Goal: Task Accomplishment & Management: Contribute content

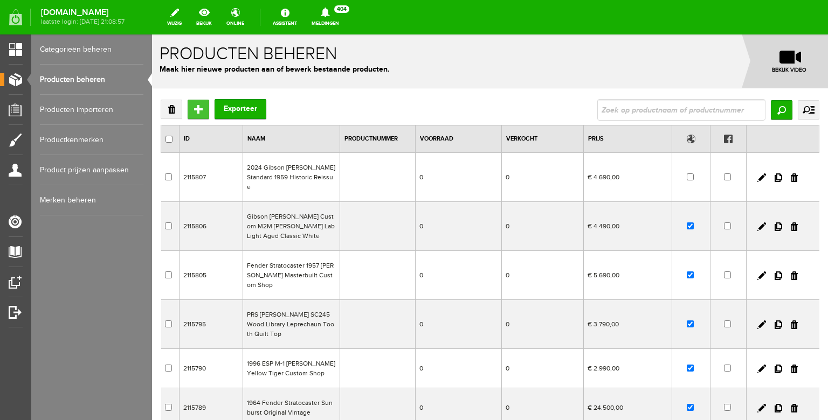
click at [198, 107] on input "Toevoegen" at bounding box center [199, 109] width 22 height 19
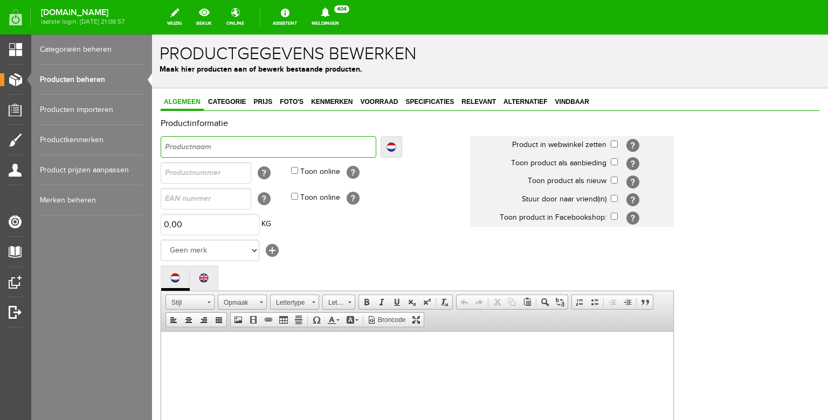
click at [269, 152] on input "text" at bounding box center [269, 147] width 216 height 22
type input "2"
type input "20"
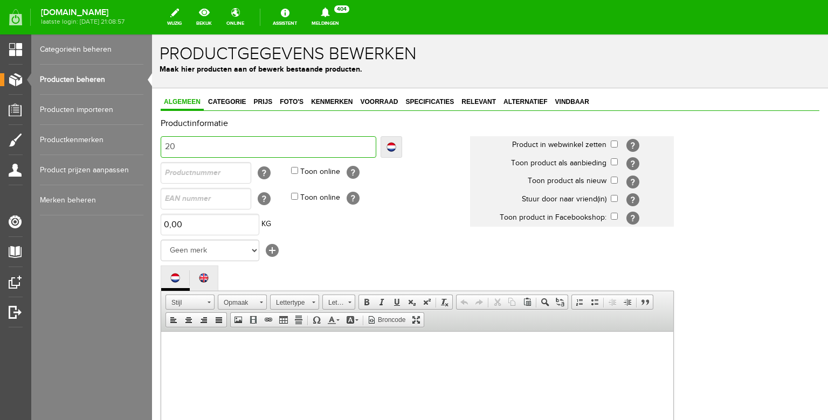
type input "202"
type input "2025"
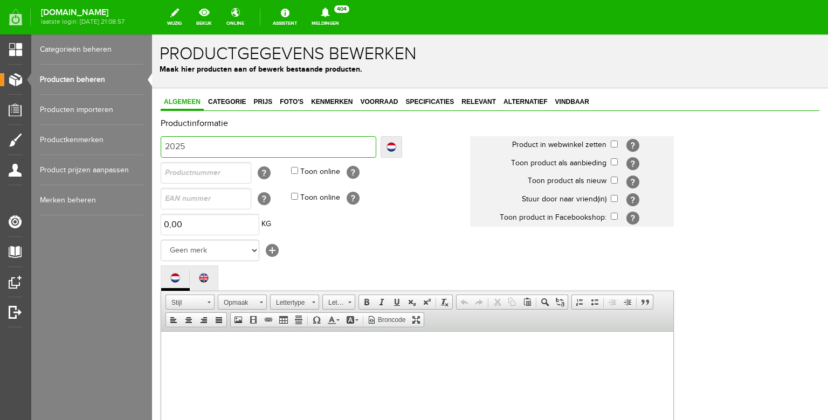
type input "2025"
type input "2025 L"
type input "2025 La"
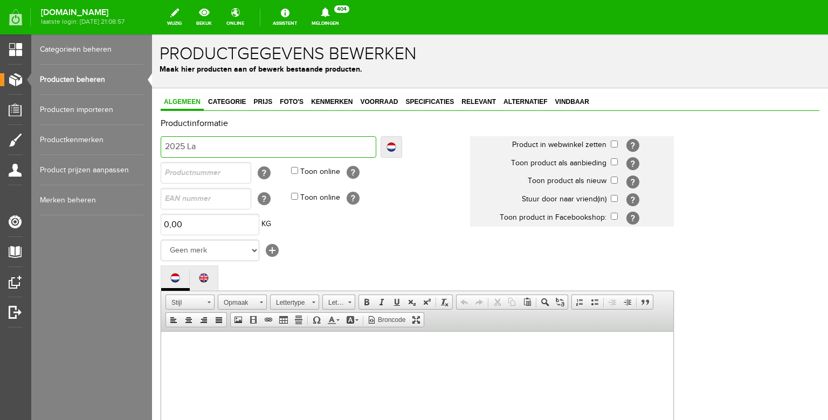
type input "2025 Lan"
type input "[GEOGRAPHIC_DATA]"
type input "2025 Laney"
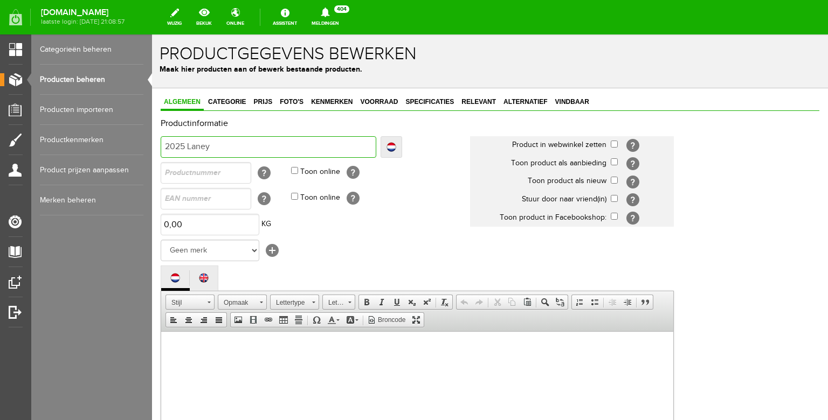
type input "2025 Laney"
type input "2025 Laney T"
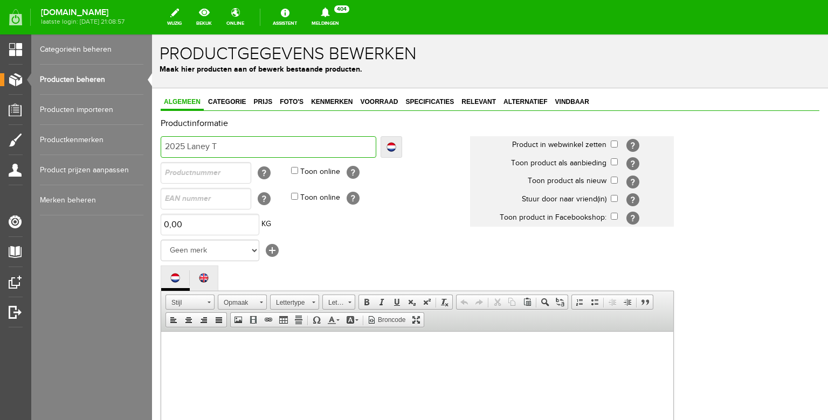
type input "2025 Laney TI"
type input "2025 Laney TI1"
type input "2025 Laney TI10"
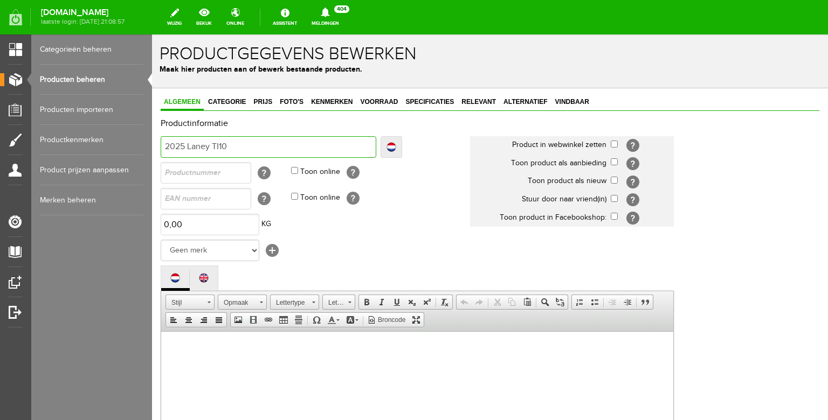
type input "2025 Laney TI10"
type input "2025 Laney TI100"
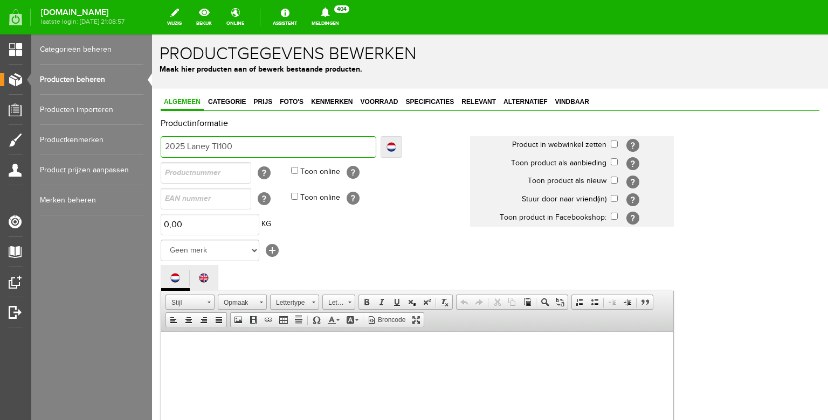
type input "2025 Laney TI100 H"
type input "2025 Laney TI100 Ha"
type input "2025 Laney TI100 Han"
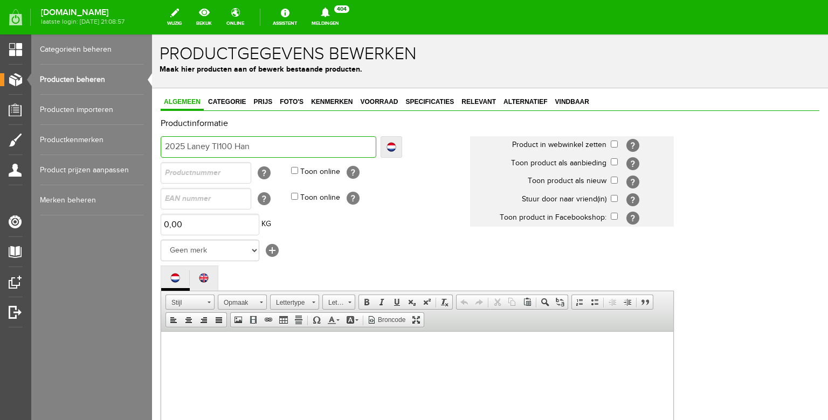
type input "2025 Laney TI100 Han"
type input "2025 Laney TI100 Hand"
type input "2025 Laney TI100 Hands"
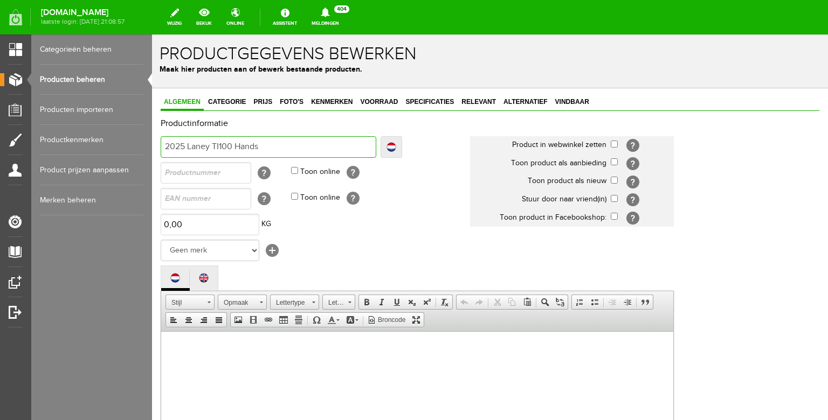
type input "2025 Laney TI100 Handsi"
type input "2025 Laney TI100 Handsig"
type input "2025 Laney TI100 Handsign"
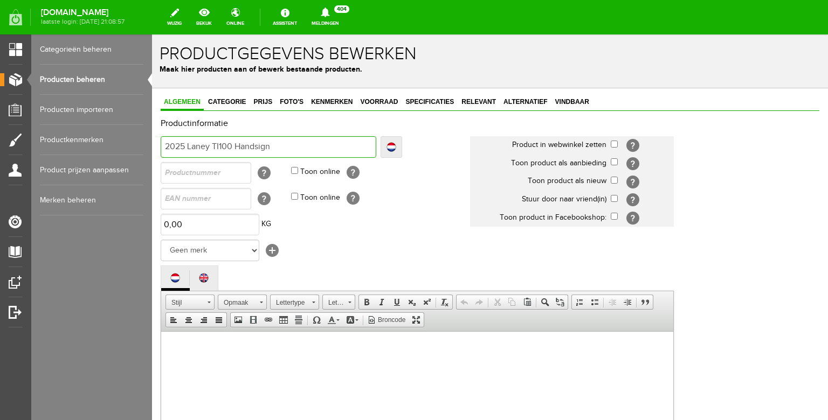
type input "2025 Laney TI100 Handsign"
type input "2025 Laney TI100 Handsigne"
type input "2025 Laney TI100 Handsigned"
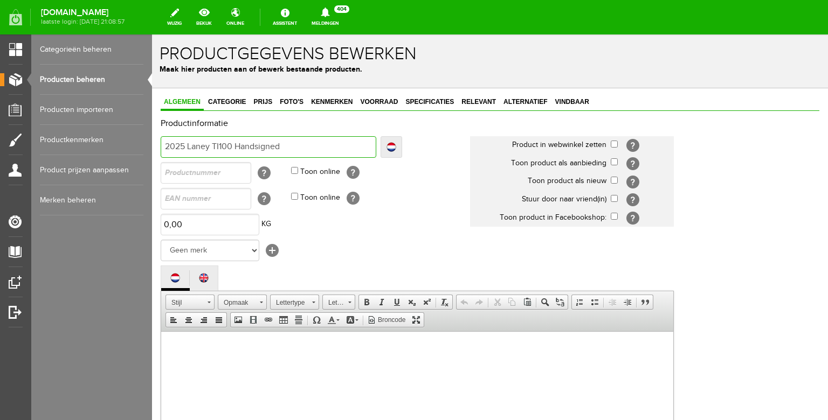
type input "2025 Laney TI100 Handsigned"
type input "2025 Laney TI100 Handsigned L"
type input "2025 Laney TI100 Handsigned Li"
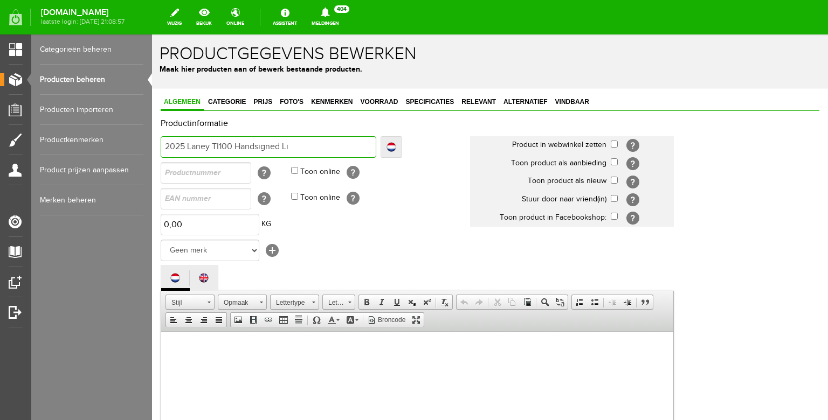
type input "2025 Laney TI100 Handsigned Li"
type input "2025 Laney TI100 Handsigned Lim"
type input "2025 Laney TI100 Handsigned Limi"
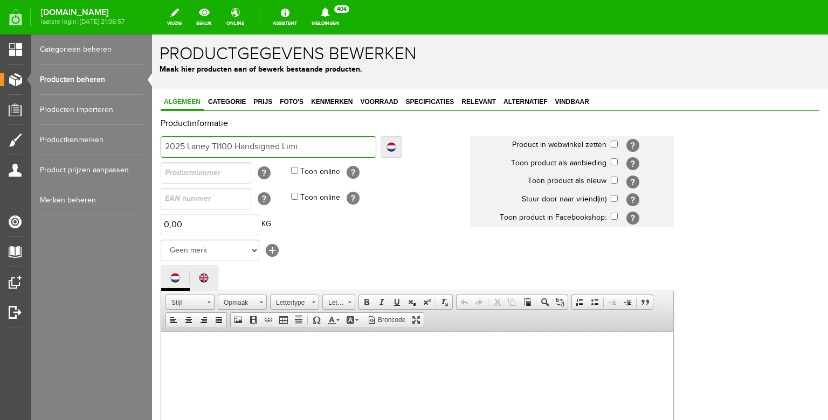
type input "2025 Laney TI100 Handsigned Limit"
type input "2025 Laney TI100 Handsigned Limite"
type input "2025 Laney TI100 Handsigned Limited"
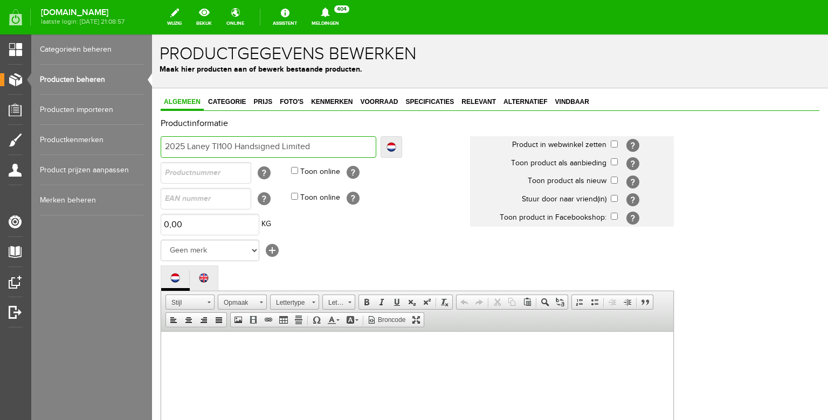
type input "2025 Laney TI100 Handsigned Limited"
type input "2025 Laney TI100 Handsigned Limited E"
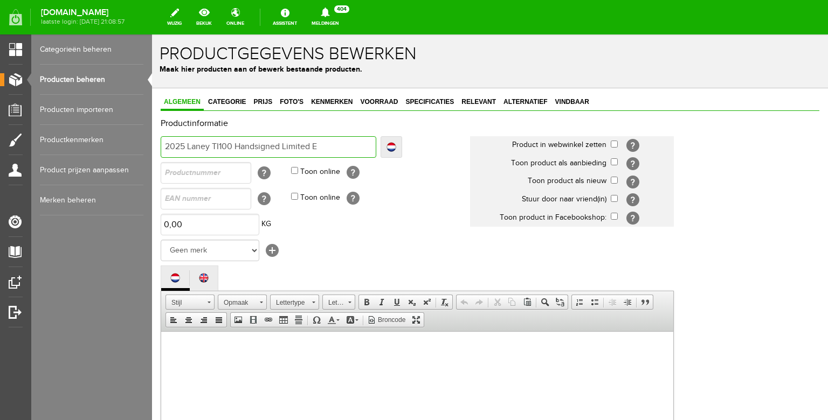
type input "2025 Laney TI100 Handsigned Limited Ed"
type input "2025 Laney TI100 Handsigned Limited Edi"
type input "2025 Laney TI100 Handsigned Limited Edit"
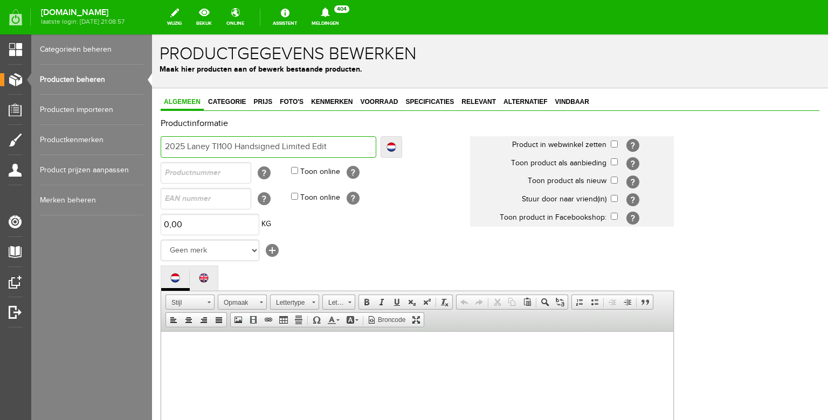
type input "2025 Laney TI100 Handsigned Limited Edit"
type input "2025 Laney TI100 Handsigned Limited Editi"
type input "2025 Laney TI100 Handsigned Limited Editio"
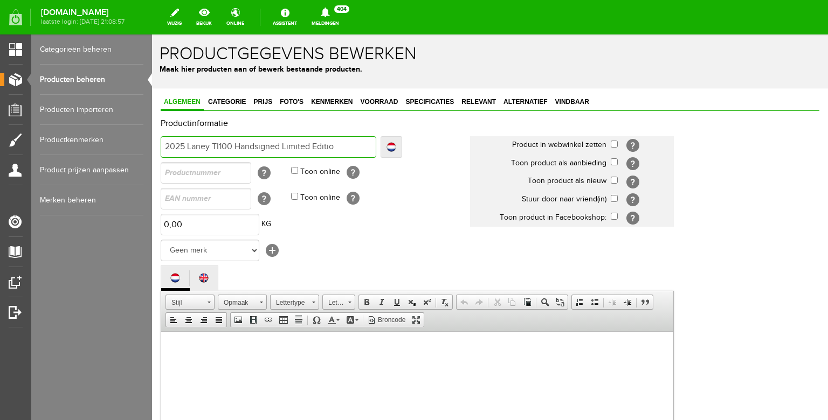
type input "2025 Laney TI100 Handsigned Limited Edition"
type input "2025 Laney TI100 Handsigned Limited Edition #"
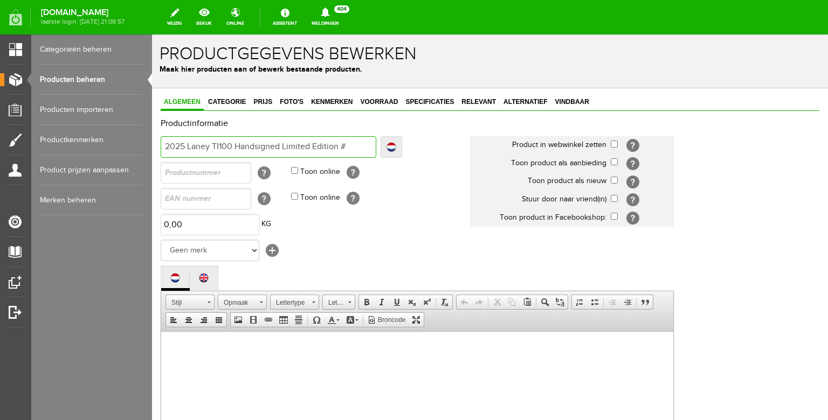
type input "2025 Laney TI100 Handsigned Limited Edition #"
type input "2025 Laney TI100 Handsigned Limited Edition #3"
type input "2025 Laney TI100 Handsigned Limited Edition #35"
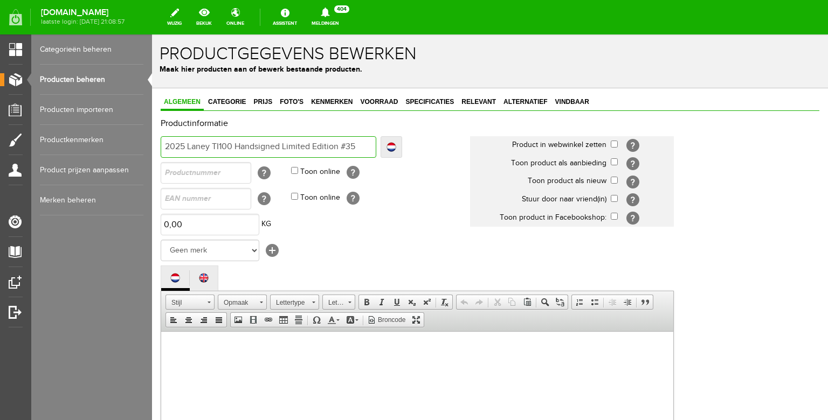
type input "2025 Laney TI100 Handsigned Limited Edition #35"
type input "2025 Laney TI100 Handsigned Limited Edition #35 o"
type input "2025 Laney TI100 Handsigned Limited Edition #35 of"
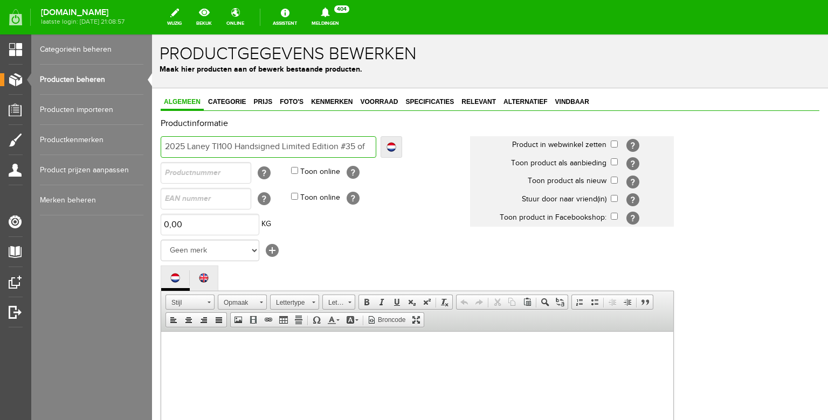
type input "2025 Laney TI100 Handsigned Limited Edition #35 of"
type input "2025 Laney TI100 Handsigned Limited Edition #35 of 5"
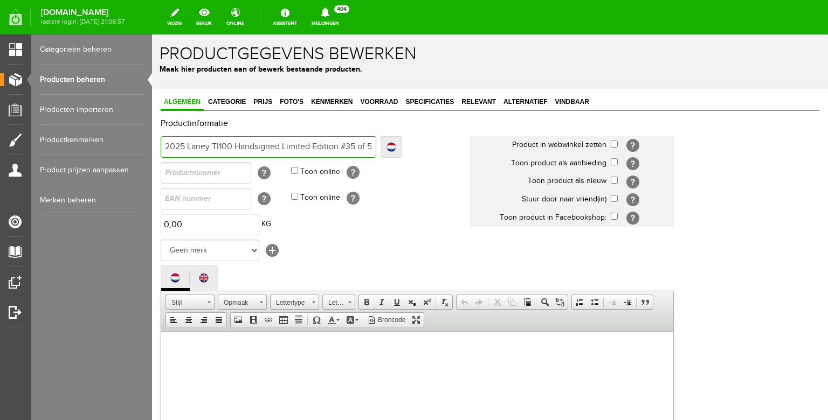
scroll to position [0, 7]
type input "2025 Laney TI100 Handsigned Limited Edition #35 of 50"
click at [229, 144] on input "2025 Laney TI100 Handsigned Limited Edition #35 of 50" at bounding box center [269, 147] width 216 height 22
type input "2025 Laney TI100 THandsigned Limited Edition #35 of 50"
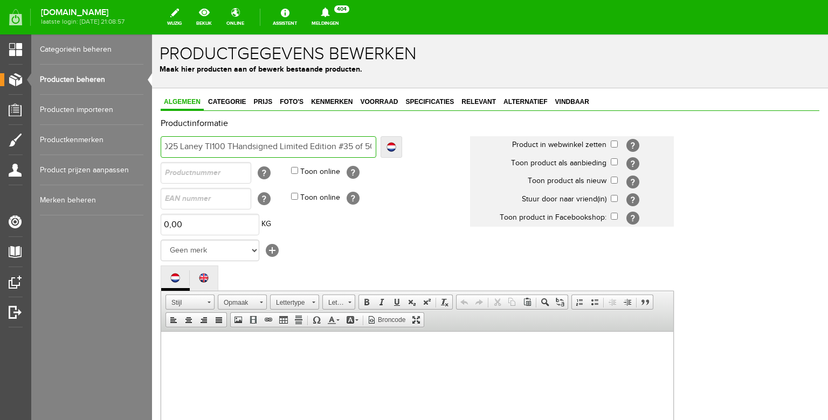
type input "2025 Laney TI100 THandsigned Limited Edition #35 of 50"
type input "2025 Laney TI100 ToHandsigned Limited Edition #35 of 50"
type input "2025 Laney TI100 TonHandsigned Limited Edition #35 of 50"
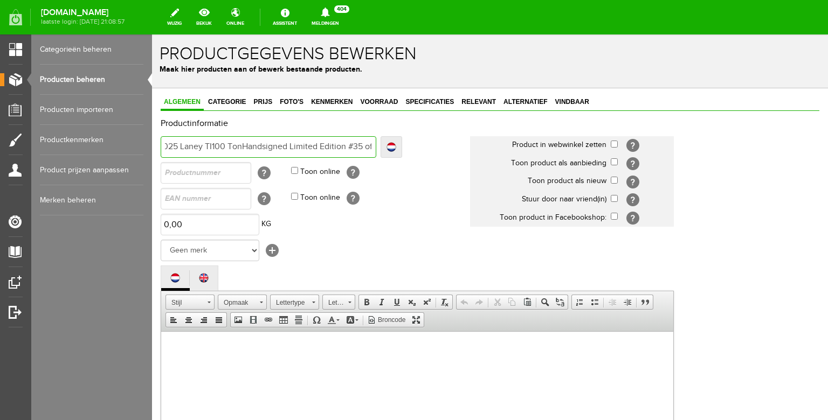
type input "2025 Laney TI100 TonyHandsigned Limited Edition #35 of 50"
type input "2025 Laney TI100 [PERSON_NAME] Limited Edition #35 of 50"
type input "2025 Laney TI100 Tony IHandsigned Limited Edition #35 of 50"
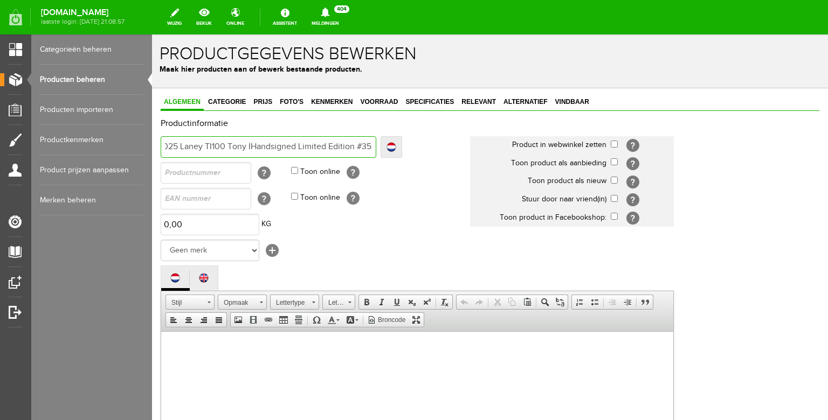
type input "2025 Laney TI100 Tony IHandsigned Limited Edition #35 of 50"
type input "2025 Laney TI100 [PERSON_NAME] Limited Edition #35 of 50"
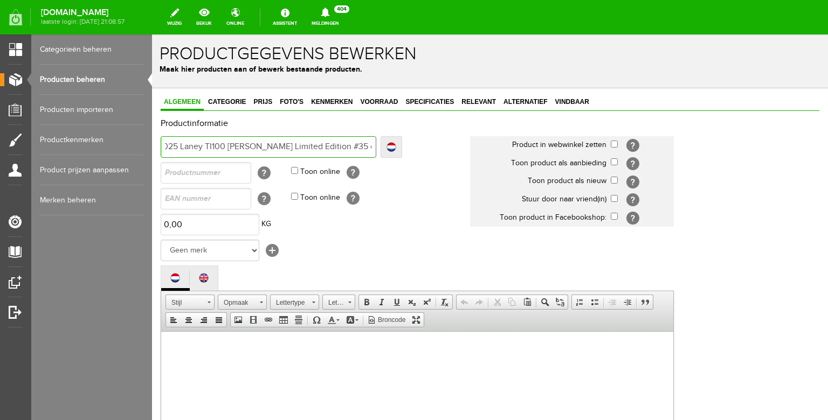
type input "2025 Laney TI100 [PERSON_NAME] Limited Edition #35 of 50"
type input "2025 Laney TI100 [PERSON_NAME] Handsigned Limited Edition #35 of 50"
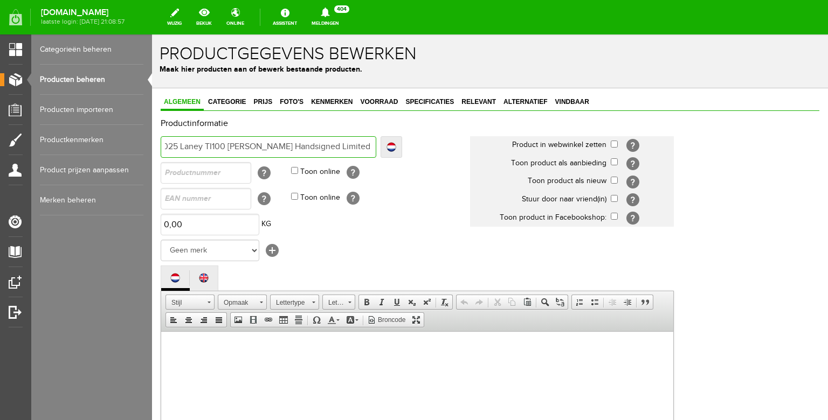
type input "2025 Laney TI100 [PERSON_NAME] Handsigned Limited Edition #35 of 50"
click at [614, 145] on input "checkbox" at bounding box center [613, 144] width 7 height 7
checkbox input "true"
click at [612, 182] on input "checkbox" at bounding box center [613, 180] width 7 height 7
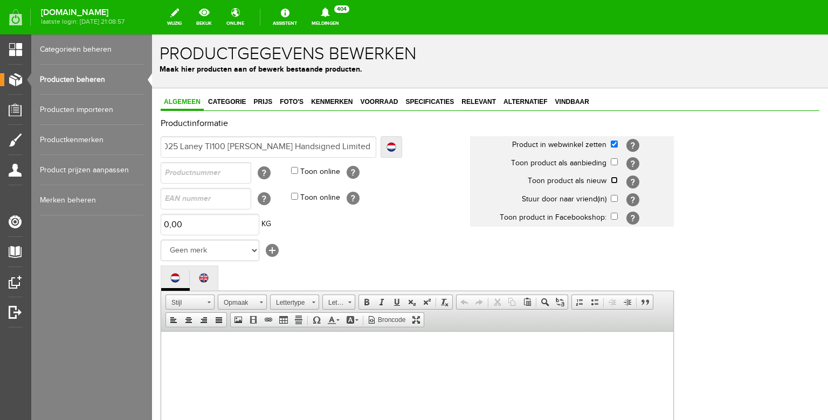
checkbox input "true"
click at [161, 240] on select "Geen merk Hymn Peavey Vox Rickenbacker [PERSON_NAME] [PERSON_NAME] [PERSON_NAME…" at bounding box center [210, 251] width 99 height 22
select select "124519"
click option "Other brands" at bounding box center [152, 34] width 0 height 0
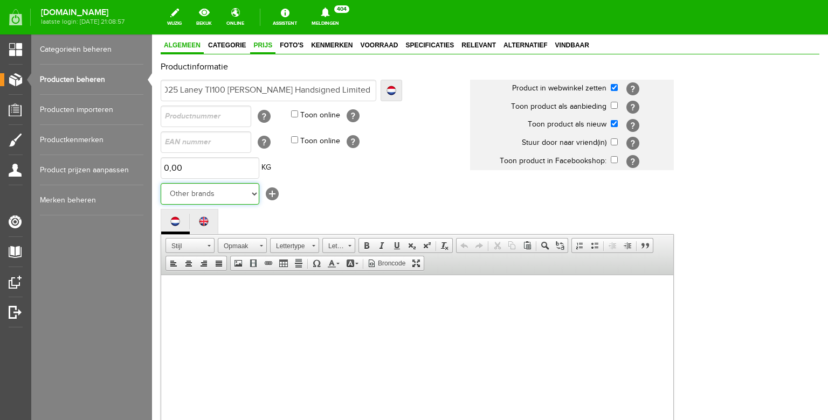
scroll to position [65, 0]
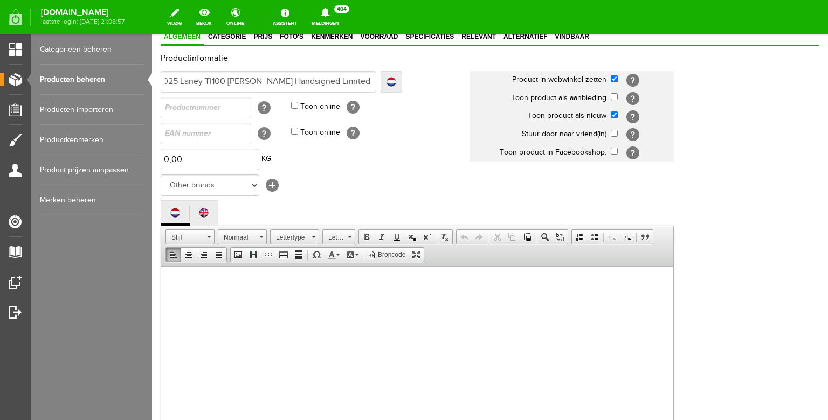
click at [261, 297] on body at bounding box center [417, 368] width 490 height 183
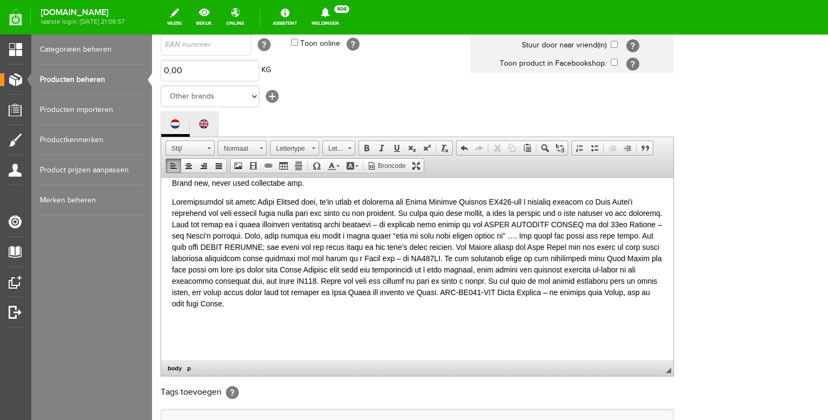
scroll to position [159, 0]
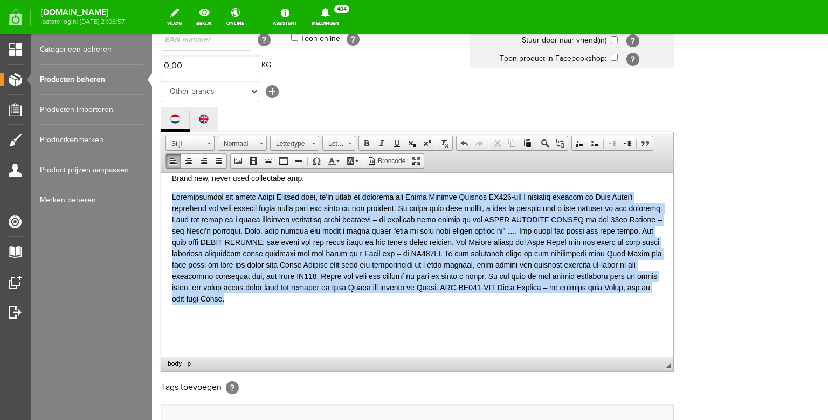
drag, startPoint x: 327, startPoint y: 301, endPoint x: 156, endPoint y: 190, distance: 203.0
click at [161, 190] on html "Brand new, never used collectabe amp." at bounding box center [417, 253] width 512 height 183
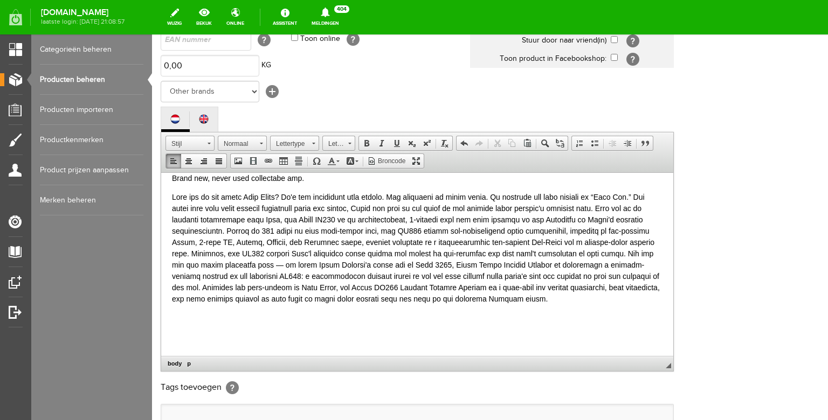
click at [234, 325] on body "Brand new, never used collectabe amp." at bounding box center [417, 263] width 490 height 183
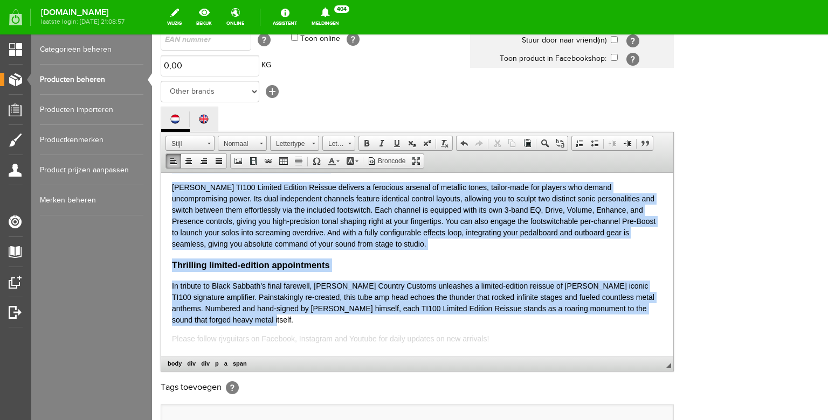
scroll to position [0, 0]
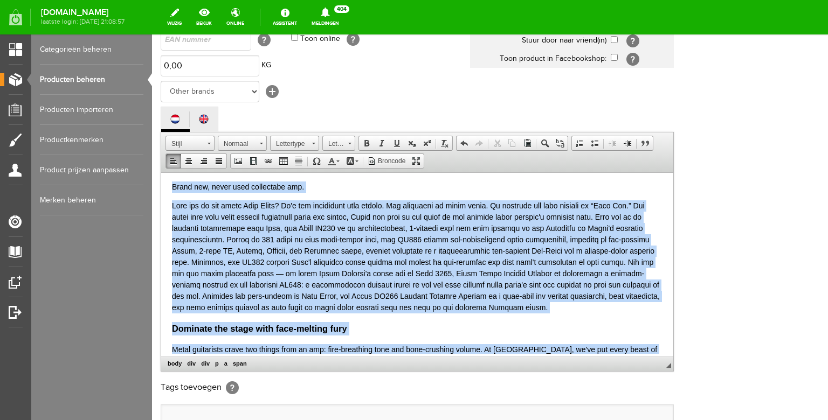
drag, startPoint x: 283, startPoint y: 275, endPoint x: 154, endPoint y: 125, distance: 198.3
click at [161, 170] on html "Brand new, never used collectabe amp. Dominate the stage with face-melting fury…" at bounding box center [417, 261] width 512 height 183
click at [335, 165] on span at bounding box center [331, 161] width 9 height 9
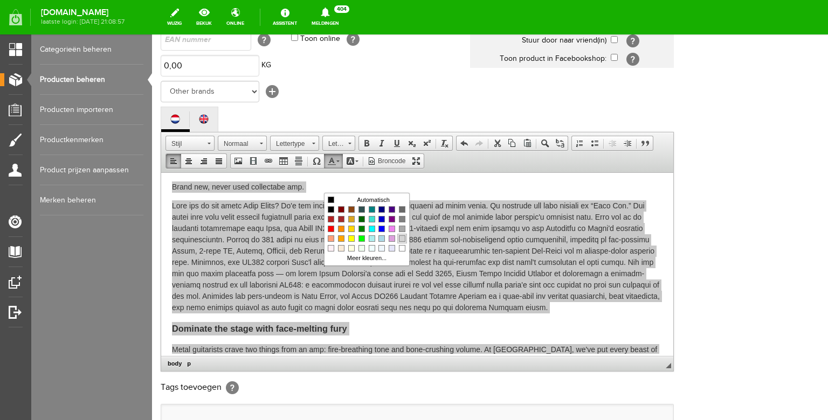
click at [399, 237] on span "Kleuren" at bounding box center [402, 238] width 6 height 6
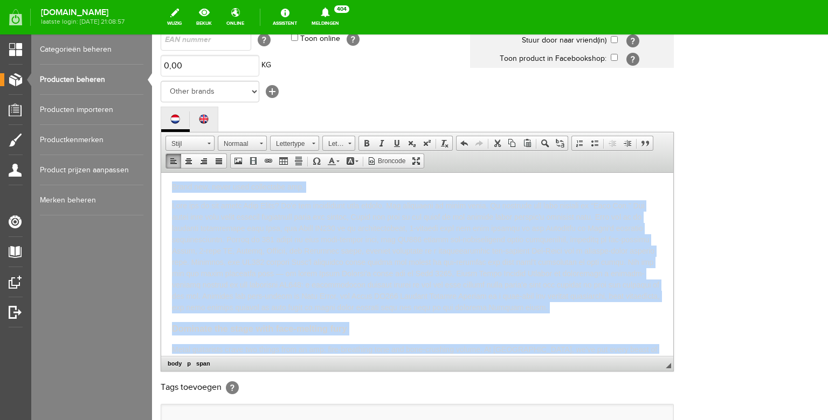
click at [299, 228] on span at bounding box center [416, 256] width 488 height 110
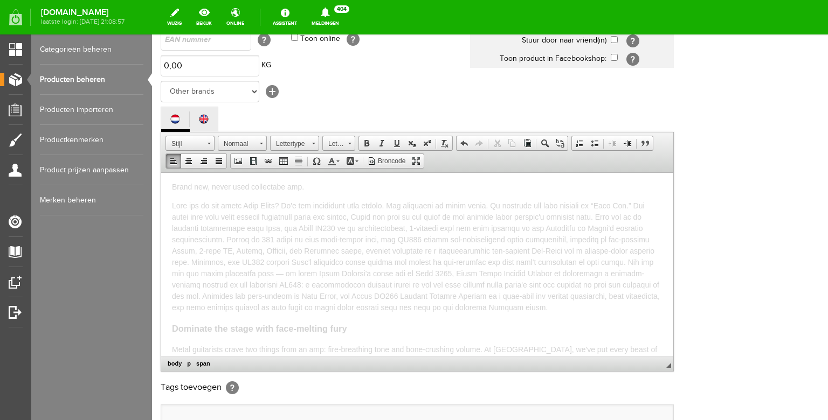
click at [578, 307] on span at bounding box center [416, 256] width 488 height 110
click at [606, 309] on p at bounding box center [417, 256] width 490 height 113
drag, startPoint x: 339, startPoint y: 323, endPoint x: 165, endPoint y: 320, distance: 174.1
click at [165, 320] on html "Brand new, never used collectabe amp. [URL][DOMAIN_NAME] Dominate the stage wit…" at bounding box center [417, 261] width 512 height 183
click at [334, 165] on span at bounding box center [331, 161] width 9 height 9
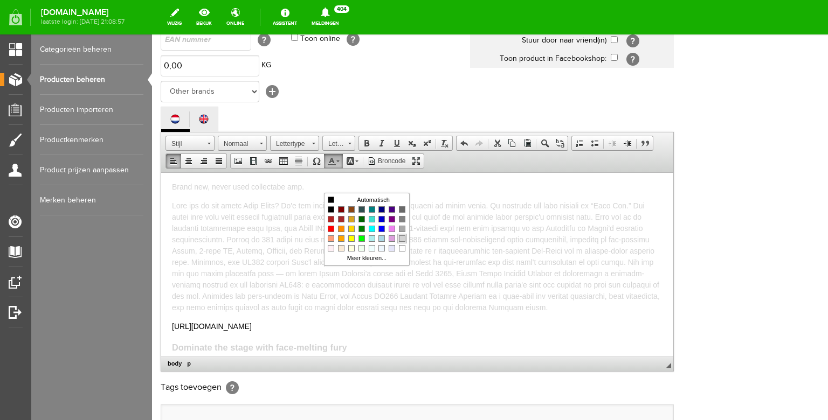
click at [404, 238] on span "Kleuren" at bounding box center [402, 238] width 6 height 6
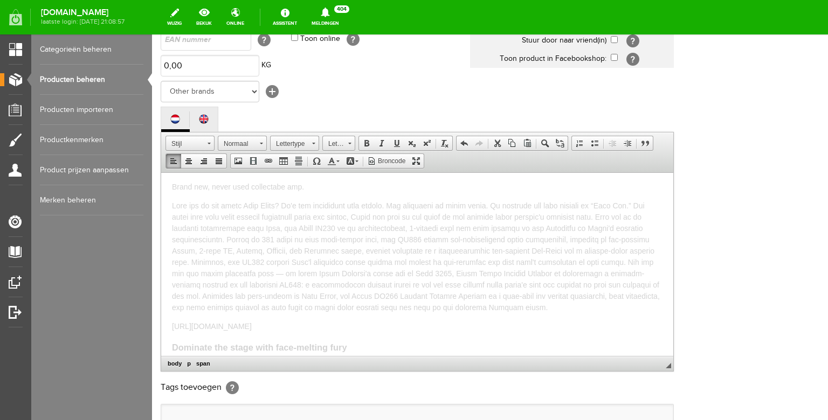
click at [368, 249] on span at bounding box center [416, 256] width 488 height 110
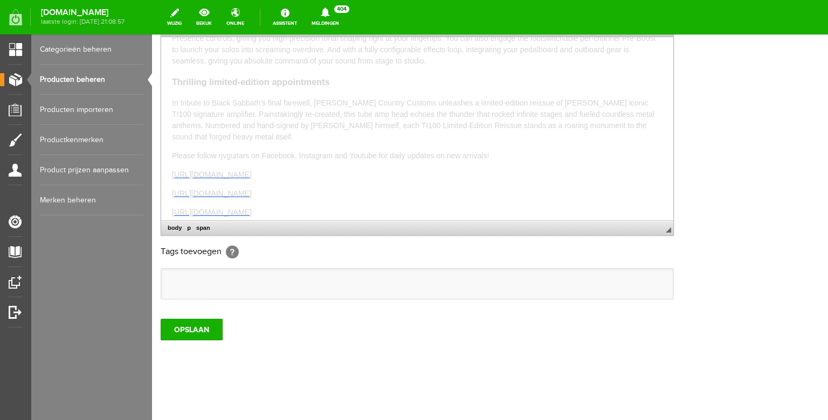
scroll to position [321, 0]
click at [194, 325] on input "OPSLAAN" at bounding box center [192, 330] width 62 height 22
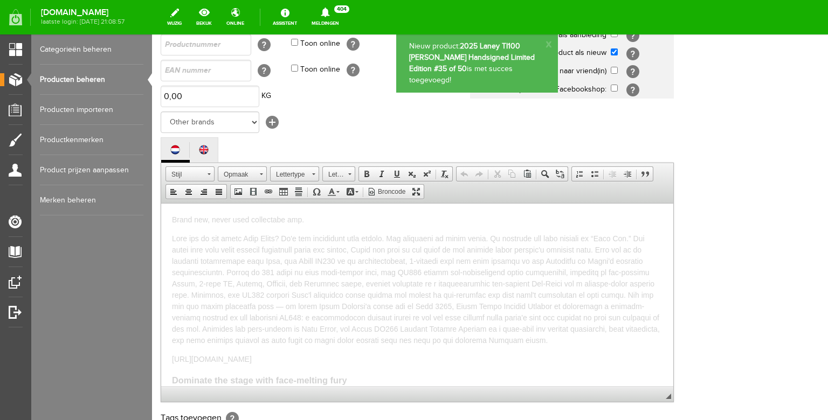
scroll to position [0, 0]
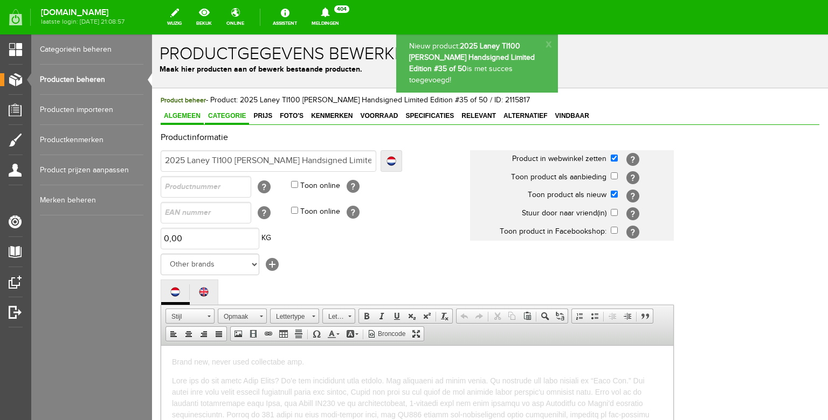
click at [227, 117] on span "Categorie" at bounding box center [227, 116] width 44 height 8
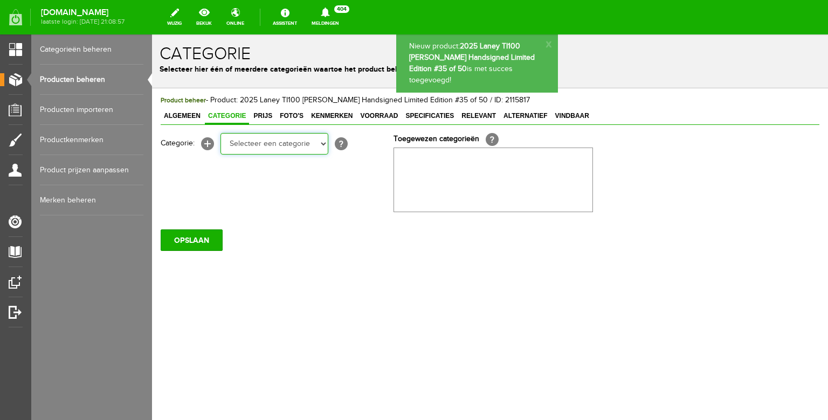
select select "87689"
click option "Amps" at bounding box center [152, 34] width 0 height 0
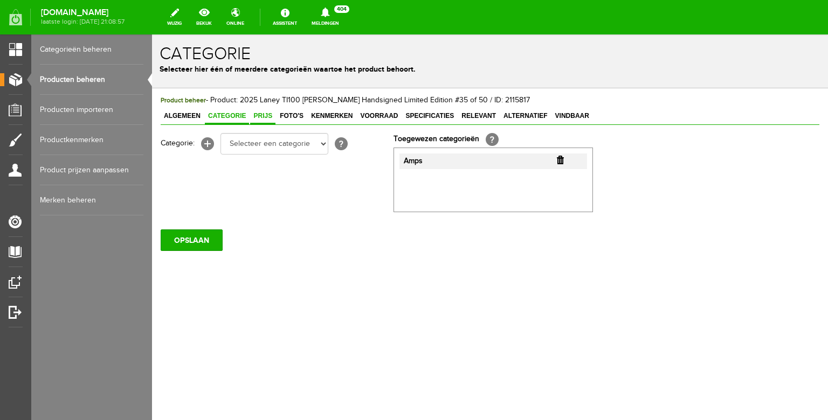
click at [264, 116] on span "Prijs" at bounding box center [262, 116] width 25 height 8
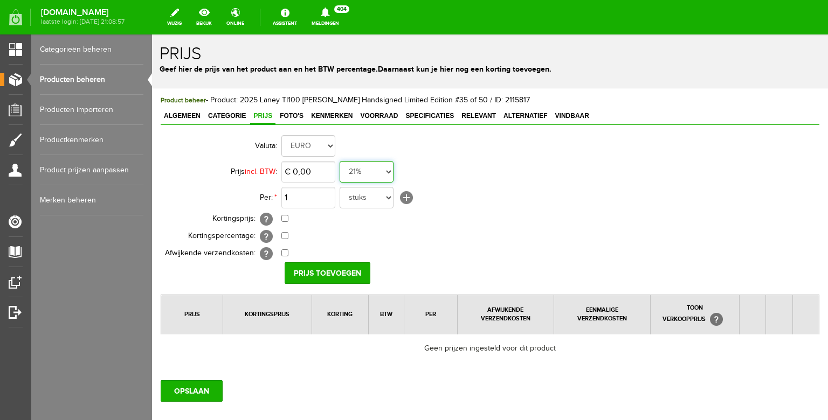
select select "0,00"
click option "0%" at bounding box center [152, 34] width 0 height 0
click at [320, 172] on input "0" at bounding box center [308, 172] width 54 height 22
click at [291, 170] on input "4290" at bounding box center [308, 172] width 54 height 22
type input "€ 4.490,00"
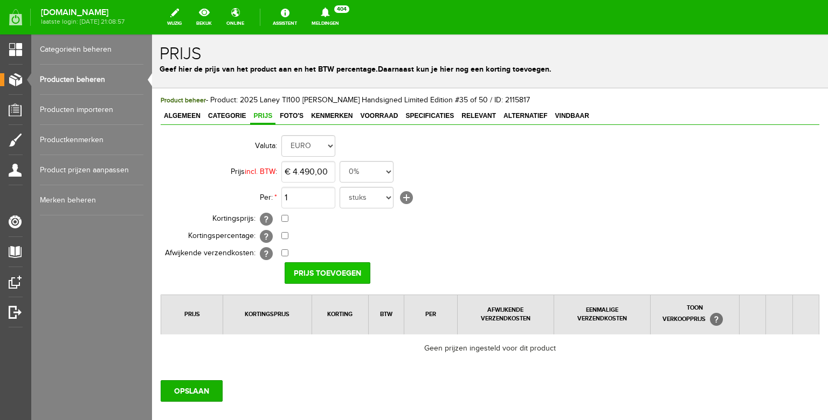
click at [318, 274] on input "Prijs toevoegen" at bounding box center [328, 273] width 86 height 22
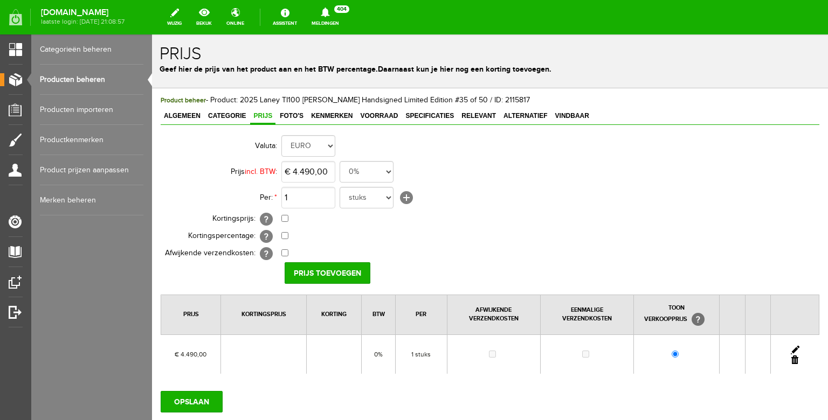
scroll to position [14, 0]
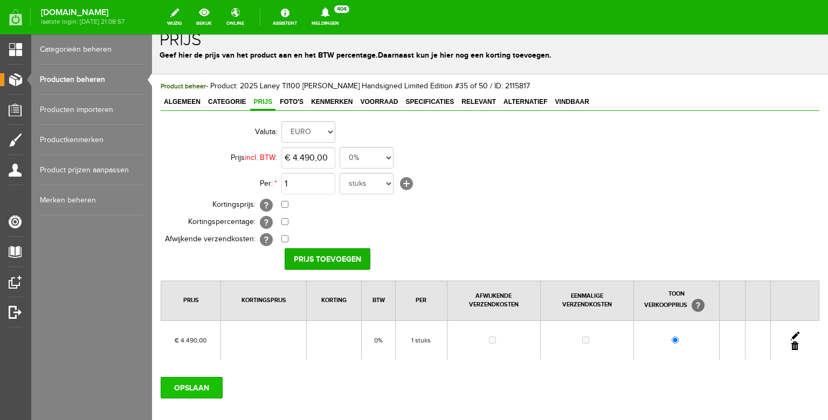
click at [191, 388] on input "OPSLAAN" at bounding box center [192, 388] width 62 height 22
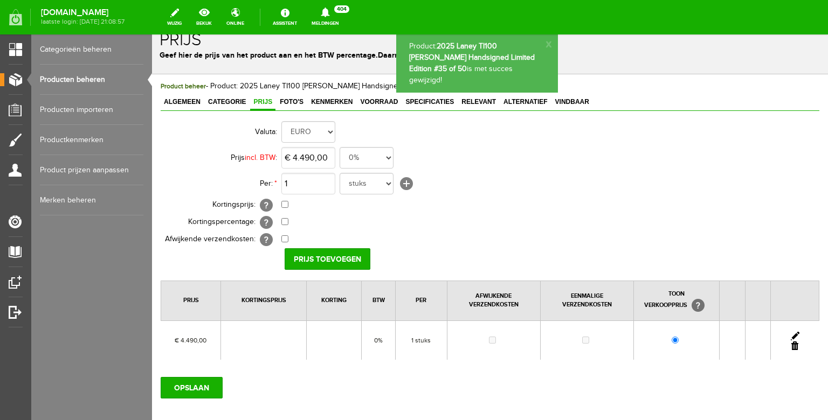
click at [290, 103] on span "Foto's" at bounding box center [291, 102] width 30 height 8
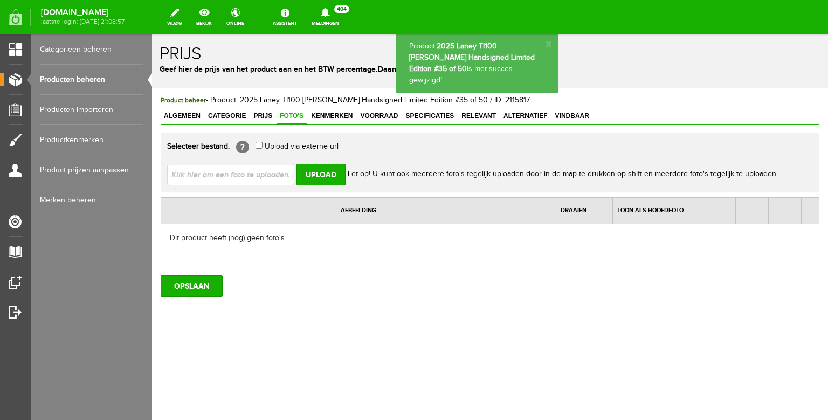
scroll to position [0, 0]
click at [249, 171] on input "file" at bounding box center [235, 174] width 136 height 20
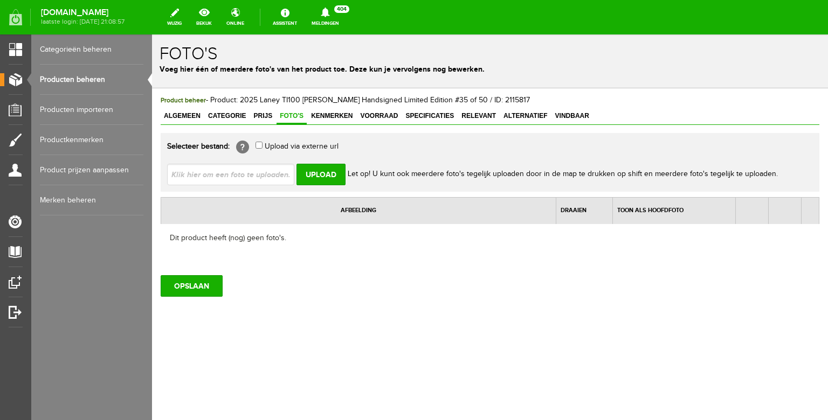
type input "C:\fakepath\WhatsApp Image [DATE] 20.03.13.jpeg"
type input "WhatsApp Image [DATE] 20.03.13.jpeg; WhatsApp Image [DATE] 20.03.14 kopie.jpeg;…"
click at [321, 175] on input "Upload" at bounding box center [320, 175] width 49 height 22
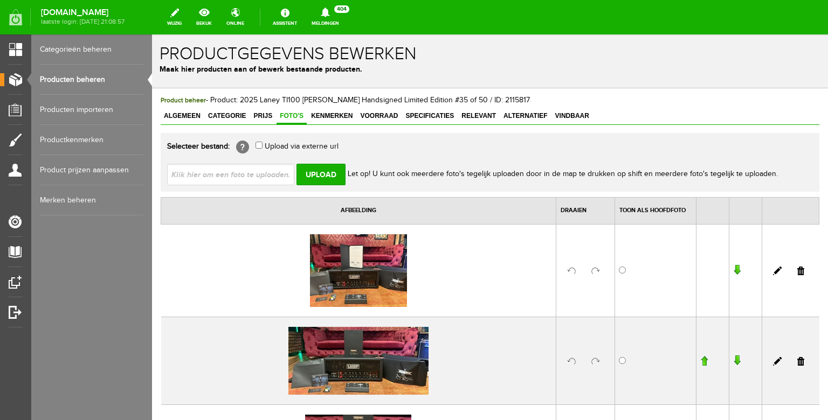
click at [247, 180] on input "file" at bounding box center [235, 174] width 136 height 20
type input "C:\fakepath\WhatsApp Image [DATE] 20.03.14(3).jpeg"
type input "WhatsApp Image [DATE] 20.03.14(3).jpeg; WhatsApp Image [DATE] 20.03.14(4).jpeg"
click at [336, 176] on input "Upload" at bounding box center [320, 175] width 49 height 22
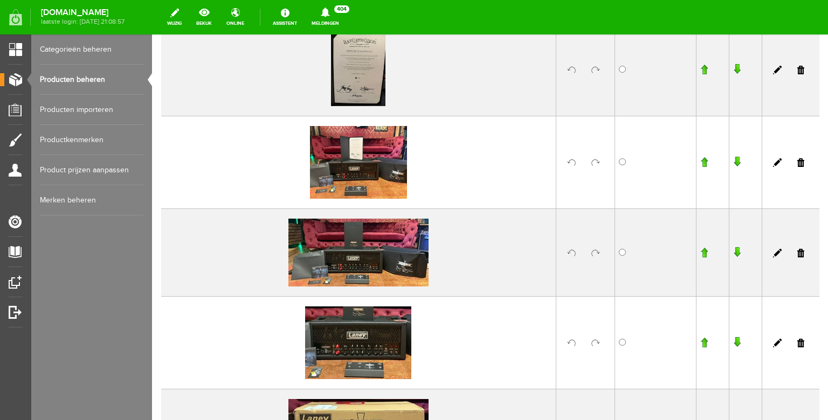
scroll to position [307, 0]
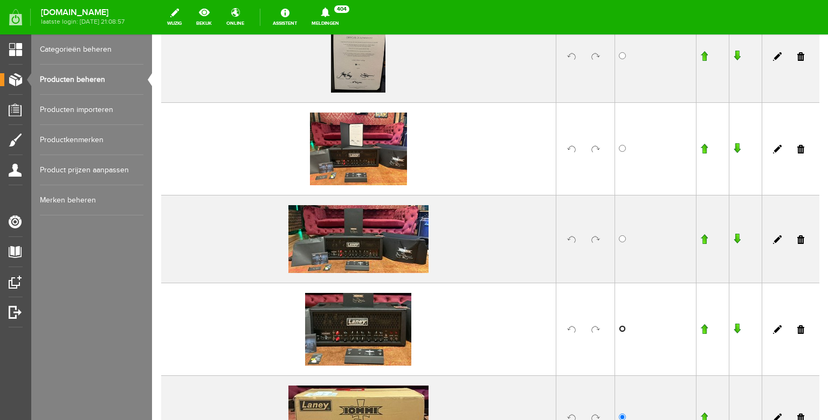
click at [619, 329] on input "radio" at bounding box center [622, 328] width 7 height 7
radio input "true"
click at [700, 238] on input "button" at bounding box center [704, 239] width 8 height 11
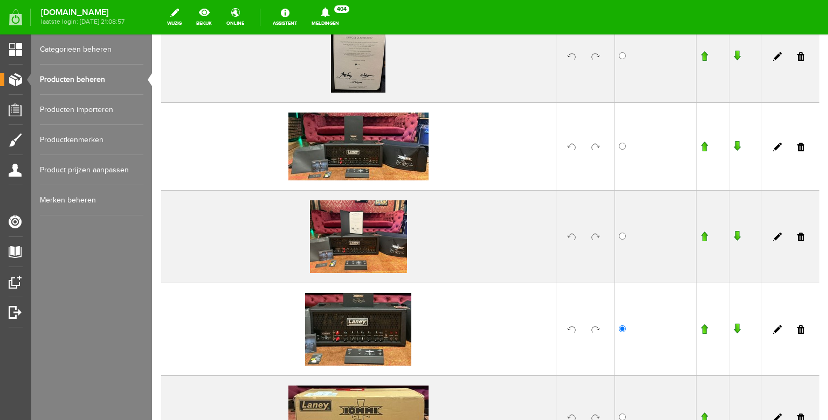
scroll to position [308, 0]
click at [700, 328] on input "button" at bounding box center [704, 328] width 8 height 11
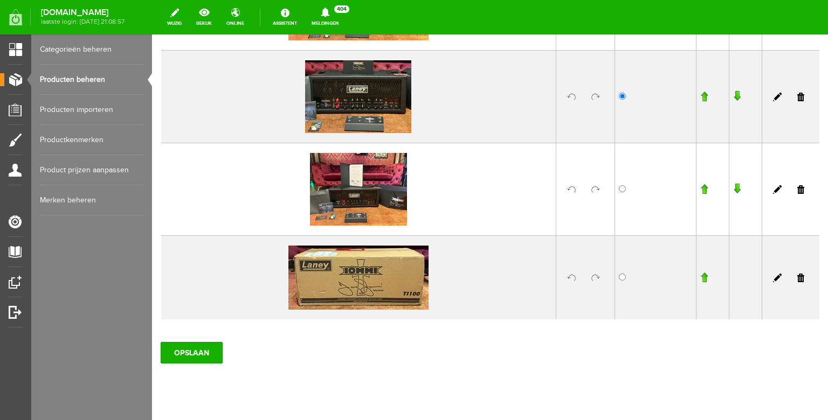
scroll to position [455, 0]
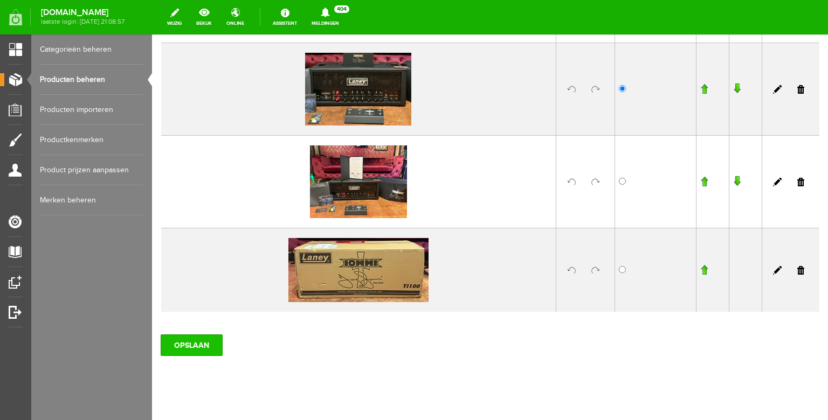
click at [186, 341] on input "OPSLAAN" at bounding box center [192, 346] width 62 height 22
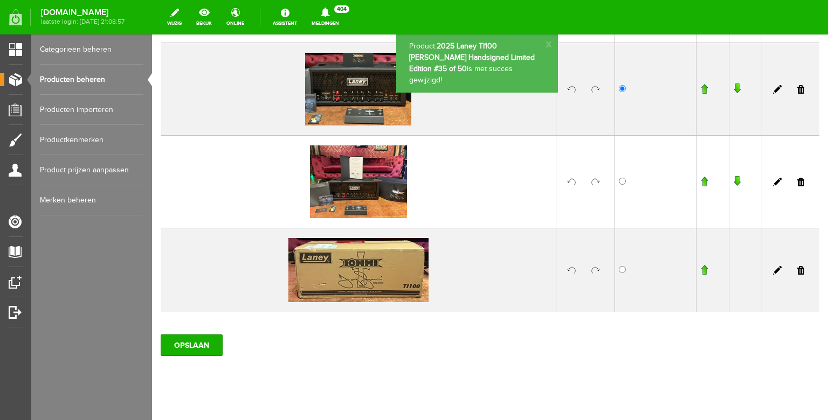
scroll to position [455, 0]
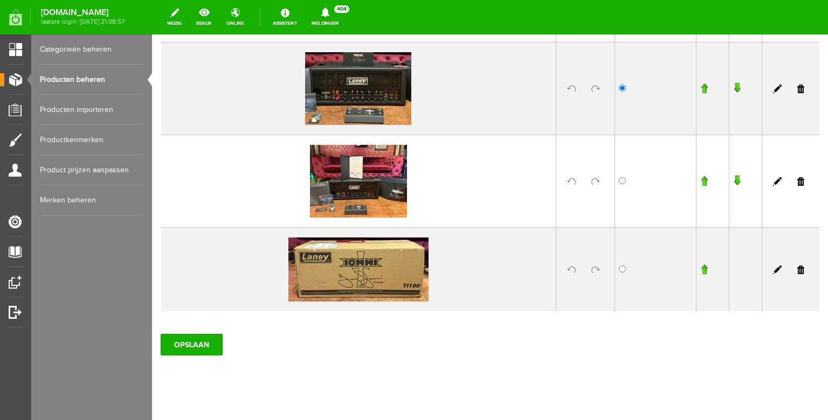
click at [78, 80] on link "Producten beheren" at bounding box center [91, 80] width 103 height 30
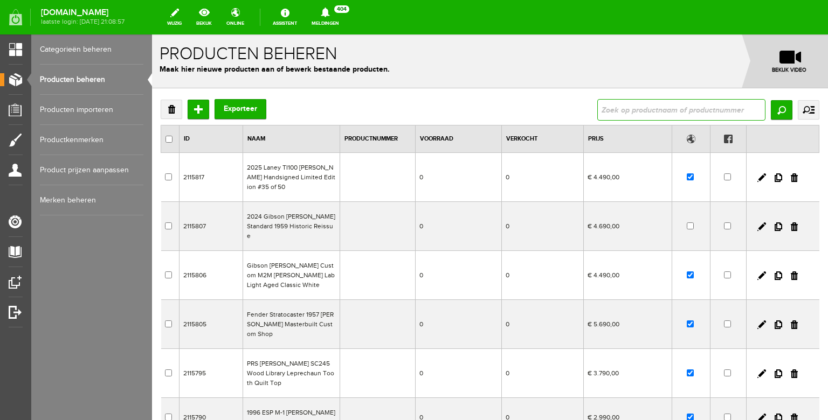
click at [601, 114] on input "text" at bounding box center [681, 110] width 168 height 22
type input "truckster"
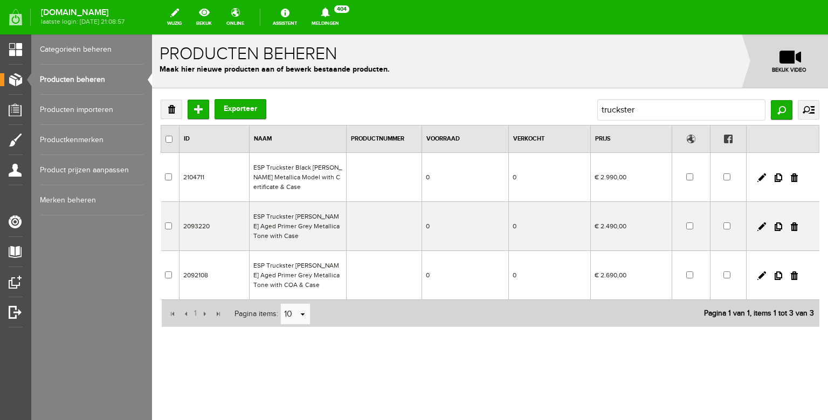
click at [293, 223] on td "ESP Truckster [PERSON_NAME] Aged Primer Grey Metallica Tone with Case" at bounding box center [297, 226] width 97 height 49
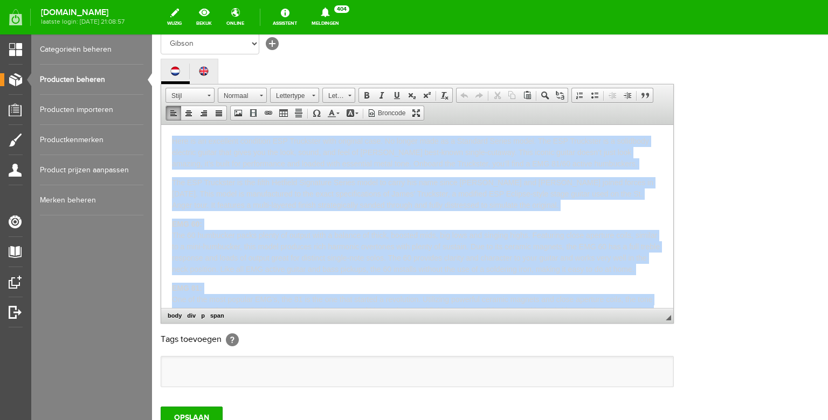
drag, startPoint x: 469, startPoint y: 300, endPoint x: 293, endPoint y: 255, distance: 181.8
click at [161, 124] on html "Here is an excellent condition ESP Truckster with original case. No longer made…" at bounding box center [417, 215] width 512 height 183
copy div "Lore ip do sitametco adipiscin ELI Seddoeius temp incididu utla. Et dolore magn…"
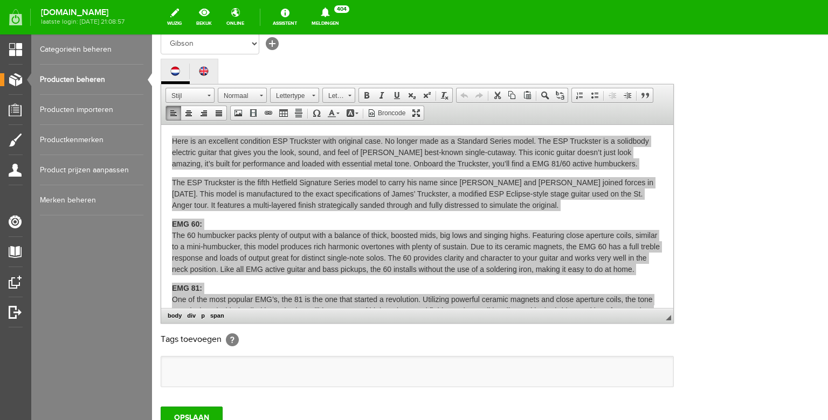
click at [80, 73] on link "Producten beheren" at bounding box center [91, 80] width 103 height 30
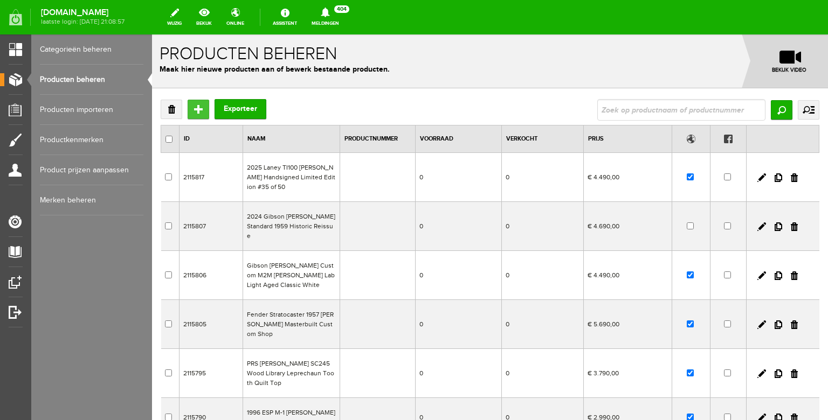
click at [200, 106] on input "Toevoegen" at bounding box center [199, 109] width 22 height 19
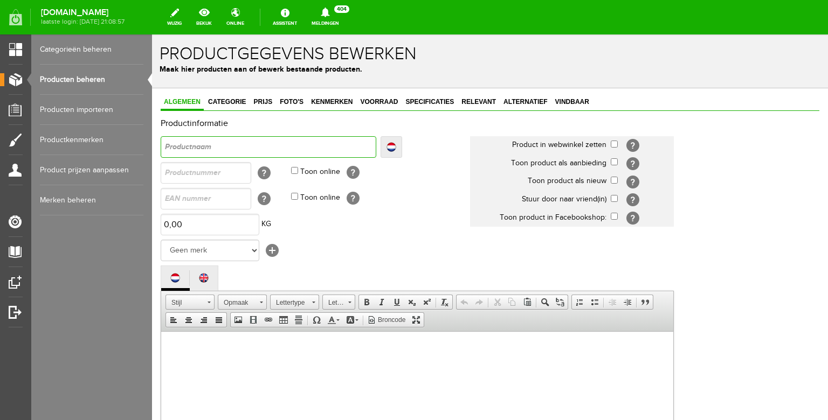
click at [256, 149] on input "text" at bounding box center [269, 147] width 216 height 22
type input "E"
type input "ES"
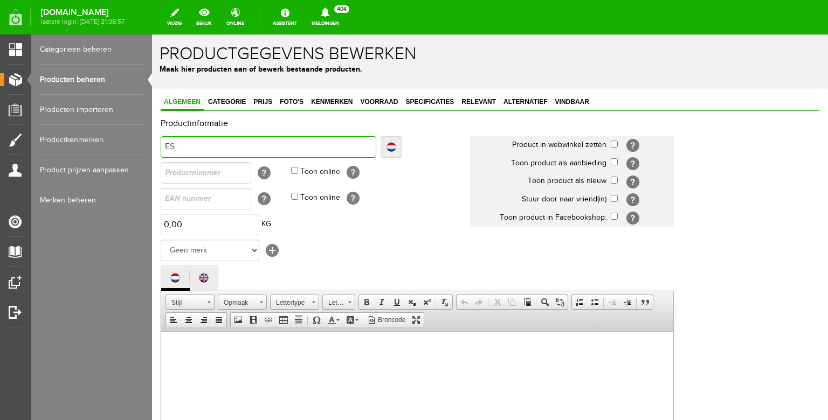
type input "ESP"
type input "ESP T"
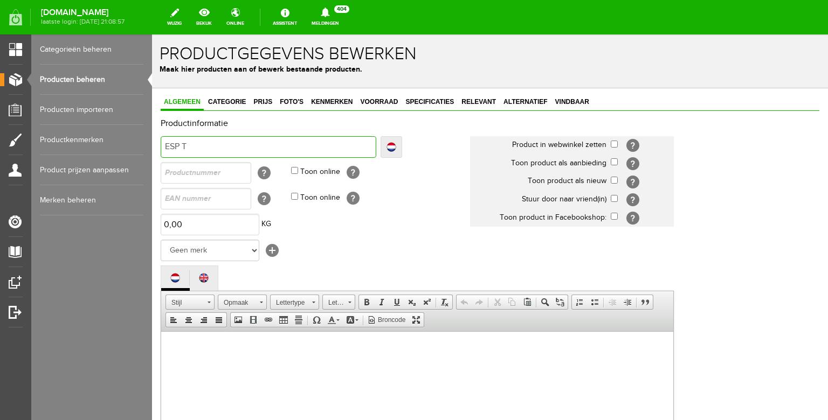
type input "ESP T"
type input "ESP Tr"
type input "ESP Tru"
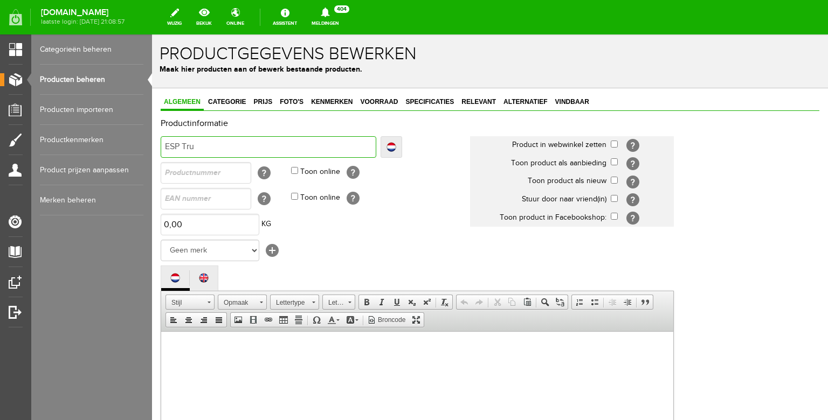
type input "ESP Truc"
type input "ESP Truck"
type input "ESP Trucks"
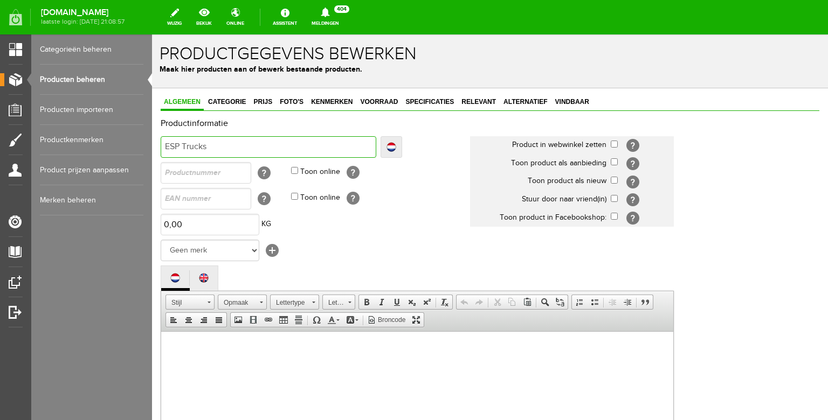
type input "ESP Trucks"
type input "ESP Truckst"
type input "ESP Truckster"
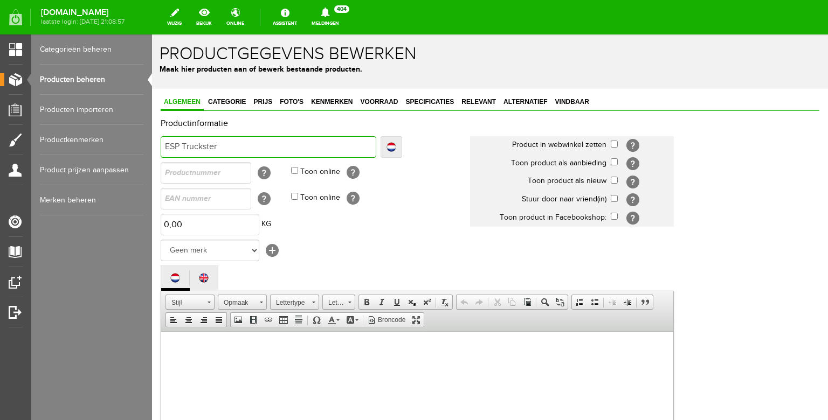
type input "ESP Truckster"
type input "ESP Truckster J"
type input "ESP Truckster Ja"
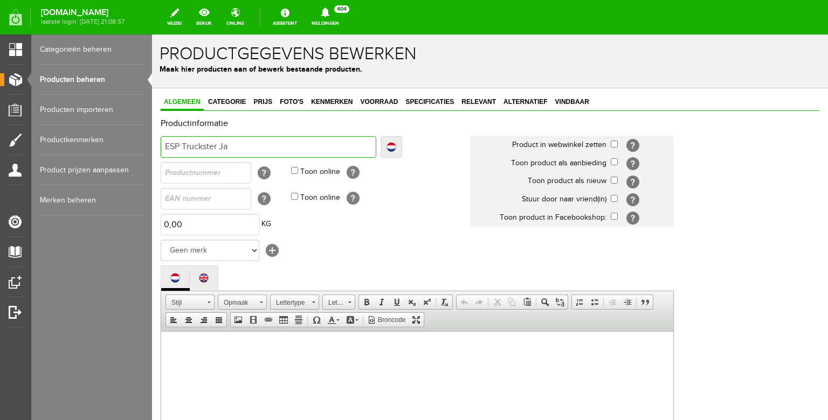
type input "ESP Truckster Ja"
type input "ESP Truckster Jam"
type input "ESP Truckster Jame"
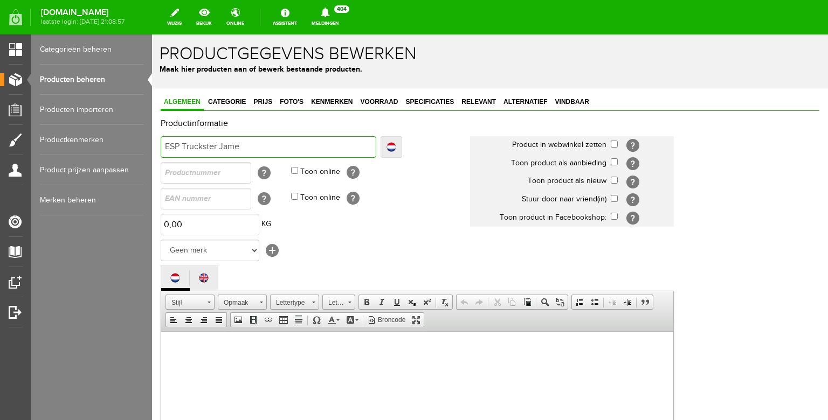
type input "ESP Truckster [PERSON_NAME]"
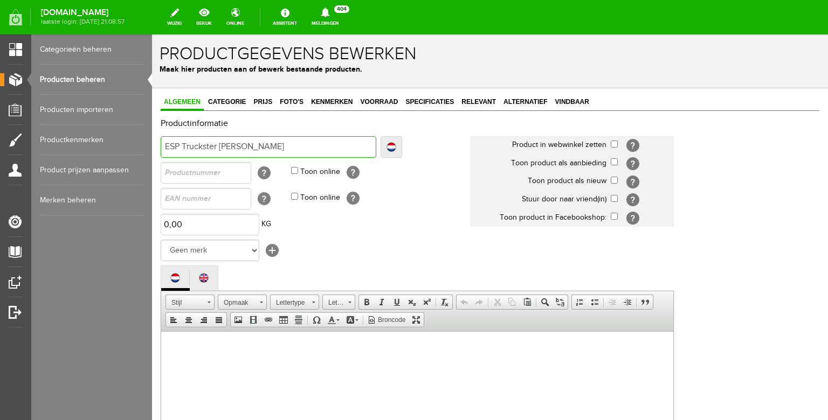
type input "ESP Truckster [PERSON_NAME]"
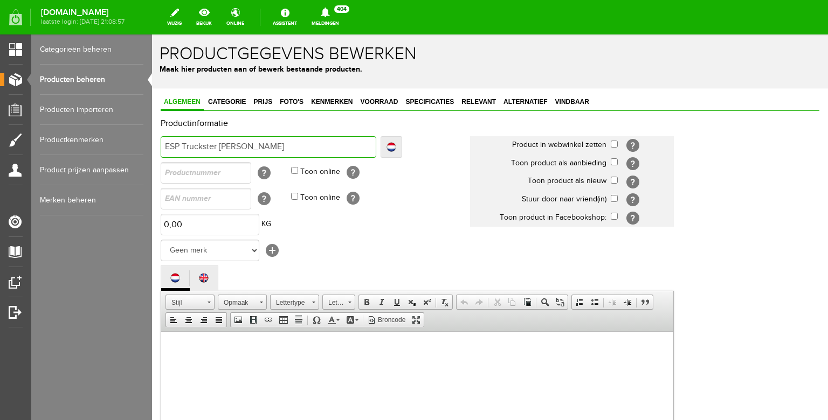
type input "ESP Truckster [PERSON_NAME]"
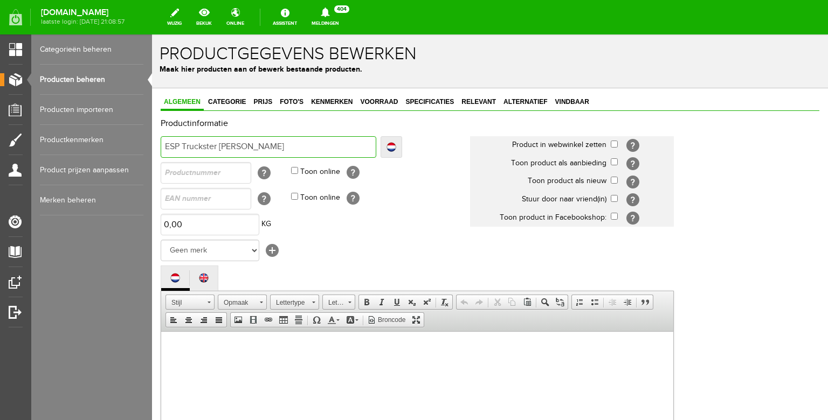
type input "ESP Truckster [PERSON_NAME]"
type input "ESP Truckster [PERSON_NAME] A"
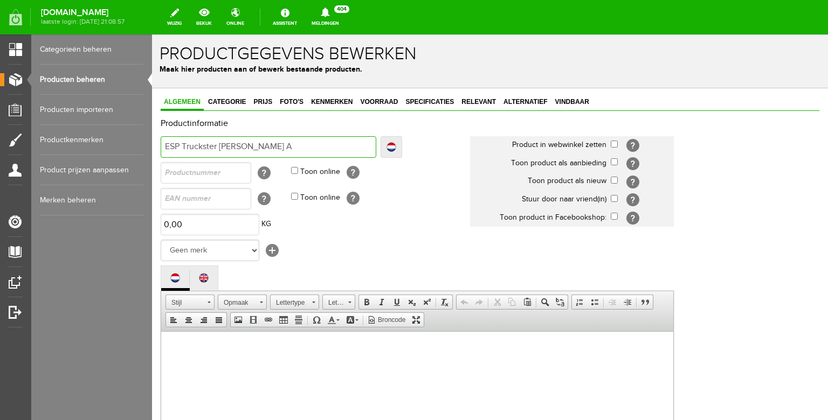
type input "ESP Truckster [PERSON_NAME] Ag"
type input "ESP Truckster [PERSON_NAME] Age"
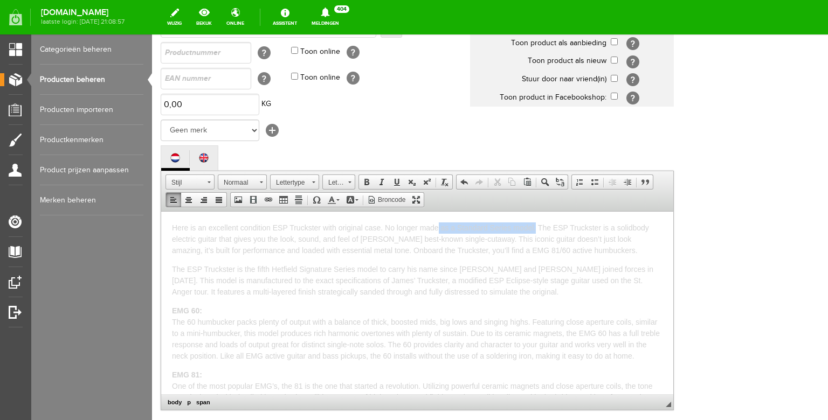
drag, startPoint x: 536, startPoint y: 225, endPoint x: 439, endPoint y: 228, distance: 96.5
click at [439, 228] on span "Here is an excellent condition ESP Truckster with original case. No longer made…" at bounding box center [410, 238] width 477 height 31
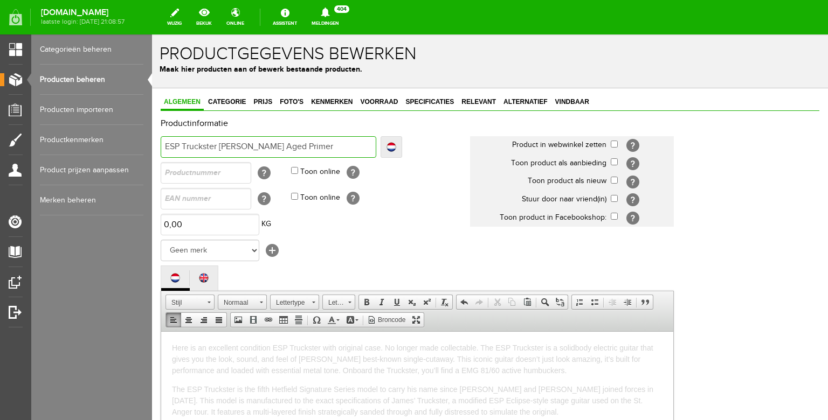
click at [340, 150] on input "ESP Truckster [PERSON_NAME] Aged Primer" at bounding box center [269, 147] width 216 height 22
click at [302, 146] on input "ESP Truckster [PERSON_NAME] Aged Primer with Original Case" at bounding box center [269, 147] width 216 height 22
click at [614, 144] on input "checkbox" at bounding box center [613, 144] width 7 height 7
click at [615, 183] on input "checkbox" at bounding box center [613, 180] width 7 height 7
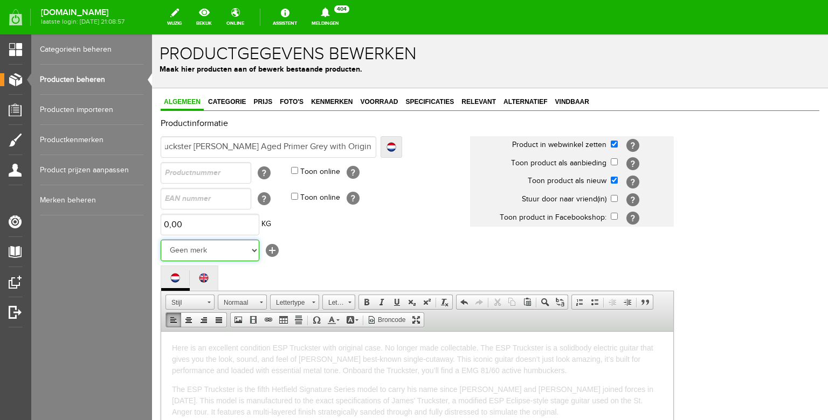
click at [161, 240] on select "Geen merk Hymn Peavey Vox Rickenbacker [PERSON_NAME] [PERSON_NAME] [PERSON_NAME…" at bounding box center [210, 251] width 99 height 22
click option "ESP" at bounding box center [152, 34] width 0 height 0
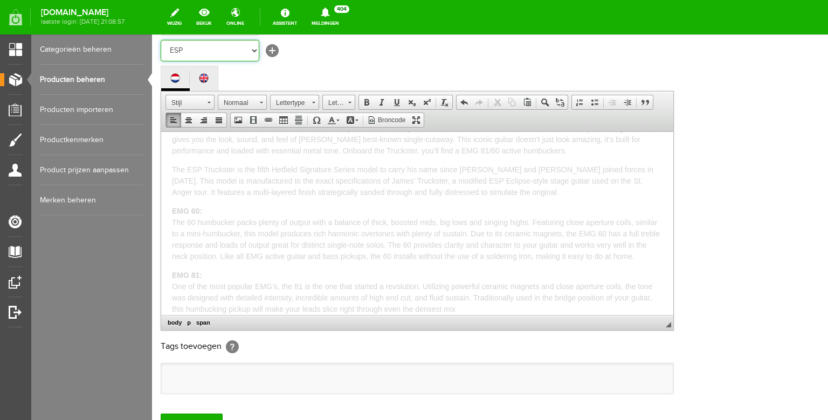
scroll to position [321, 0]
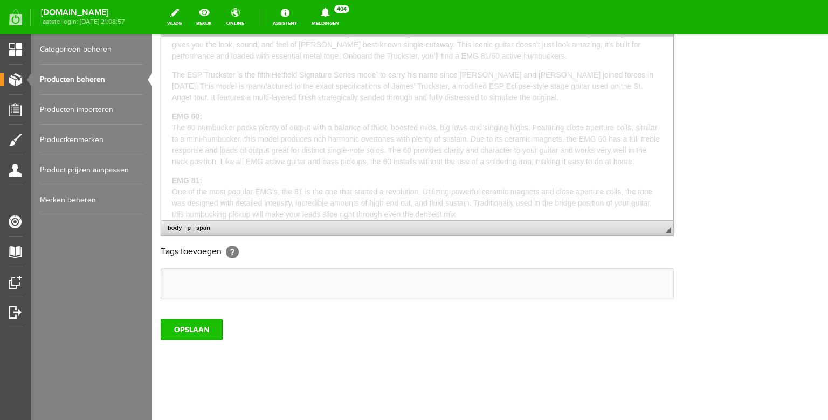
click at [194, 329] on input "OPSLAAN" at bounding box center [192, 330] width 62 height 22
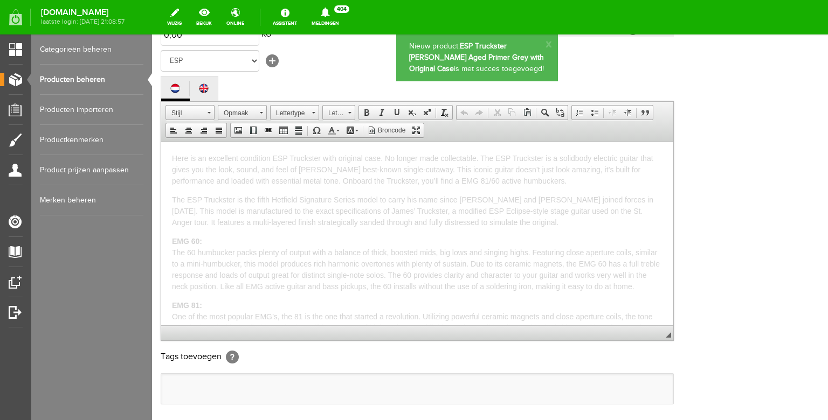
scroll to position [0, 0]
click at [386, 158] on span "Here is an excellent condition ESP Truckster with original case. No longer made…" at bounding box center [412, 169] width 481 height 31
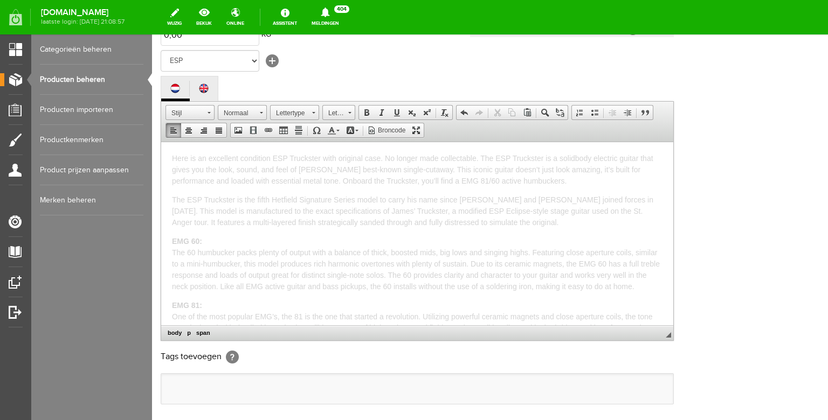
click at [481, 157] on span "Here is an excellent condition ESP Truckster with original case. No longer made…" at bounding box center [412, 169] width 481 height 31
click at [585, 178] on p "Here is an excellent condition ESP Truckster with original case. No longer made…" at bounding box center [417, 169] width 490 height 34
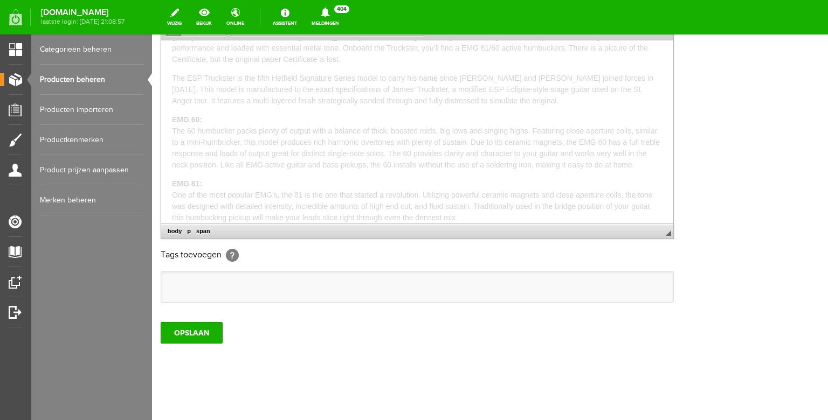
scroll to position [335, 0]
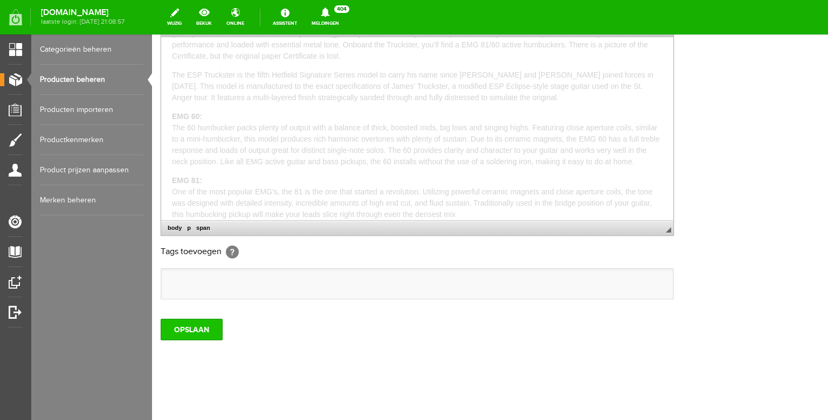
click at [180, 325] on input "OPSLAAN" at bounding box center [192, 330] width 62 height 22
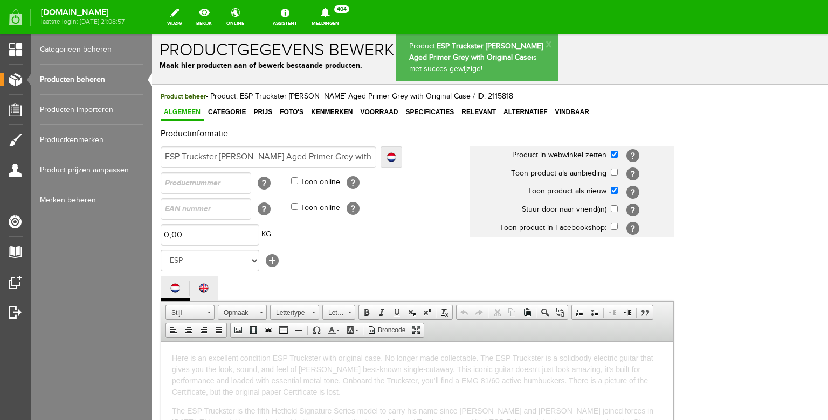
scroll to position [0, 0]
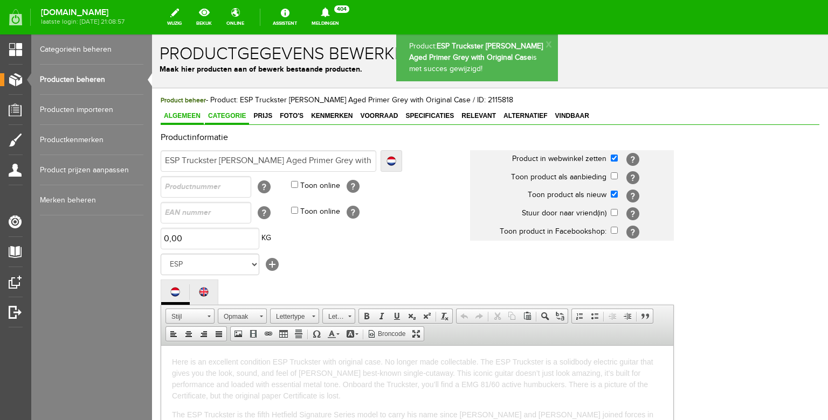
click at [228, 116] on span "Categorie" at bounding box center [227, 116] width 44 height 8
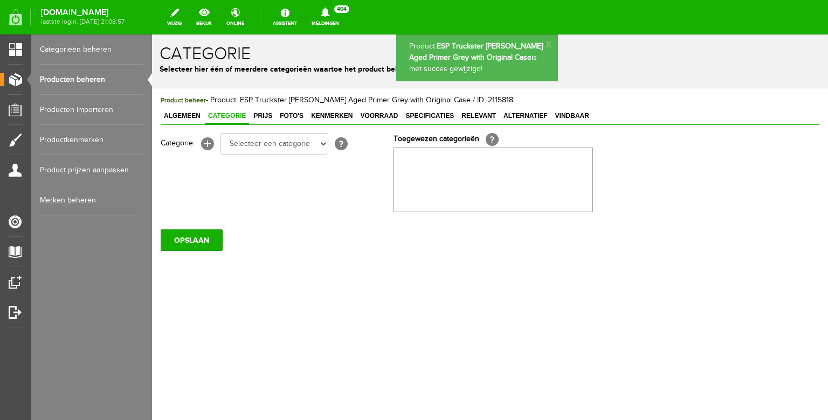
click at [257, 160] on div "Categorie: [+] Selecteer een categorie Bass guitars Electric guitars Acoustic g…" at bounding box center [419, 172] width 517 height 79
click option "Electric guitars" at bounding box center [152, 34] width 0 height 0
click at [270, 118] on span "Prijs" at bounding box center [262, 116] width 25 height 8
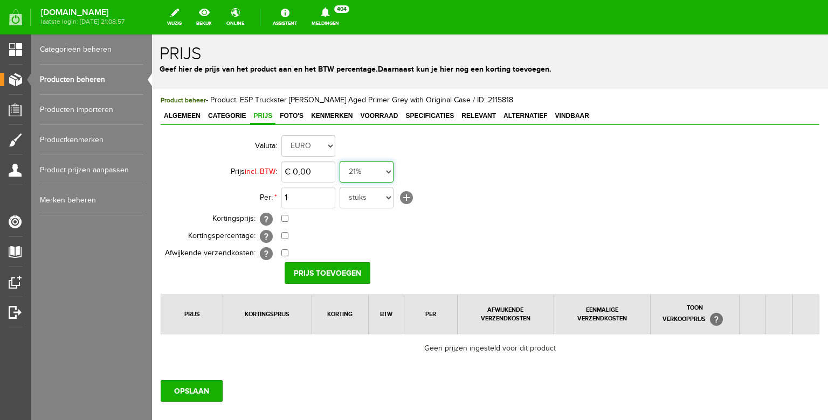
click option "0%" at bounding box center [152, 34] width 0 height 0
click at [316, 176] on input "0" at bounding box center [308, 172] width 54 height 22
click at [327, 269] on input "Prijs toevoegen" at bounding box center [328, 273] width 86 height 22
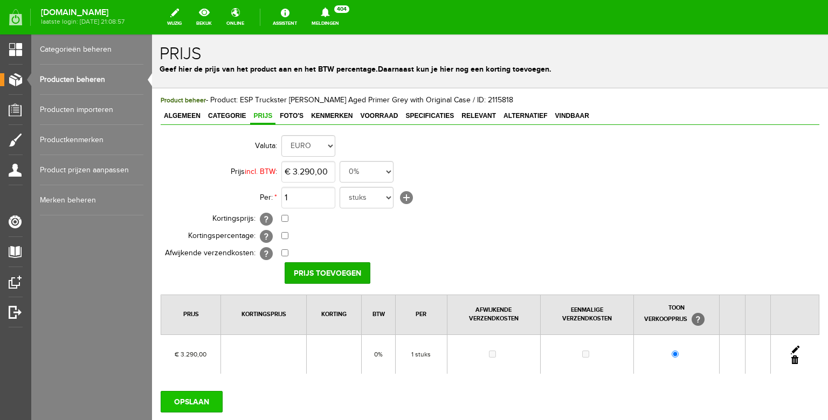
click at [209, 398] on input "OPSLAAN" at bounding box center [192, 402] width 62 height 22
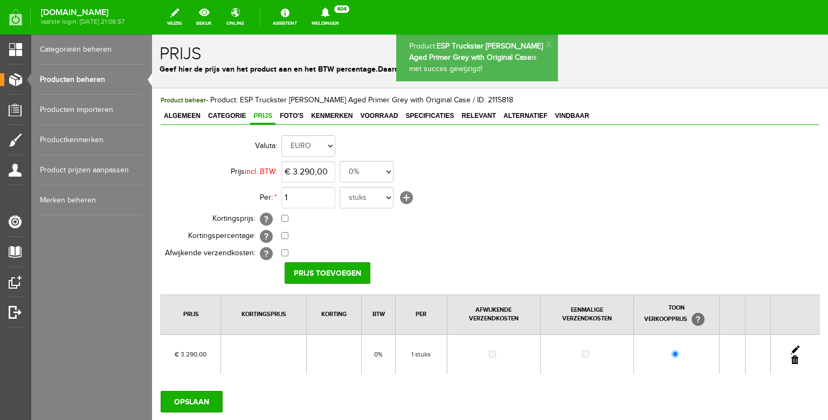
click at [291, 117] on span "Foto's" at bounding box center [291, 116] width 30 height 8
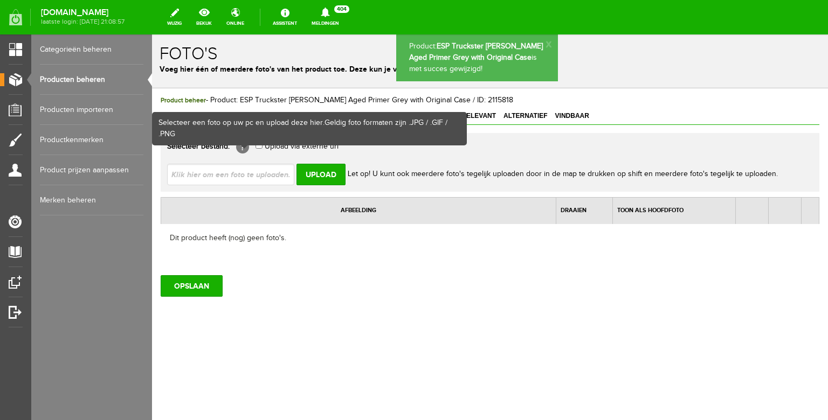
click at [239, 170] on input "file" at bounding box center [235, 174] width 136 height 20
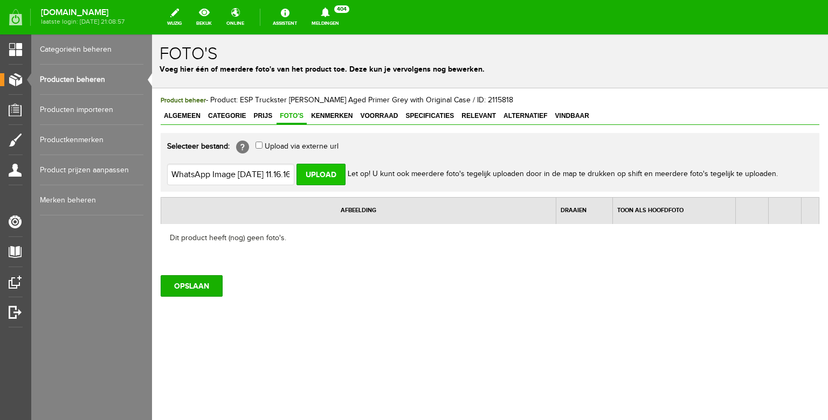
click at [320, 170] on input "Upload" at bounding box center [320, 175] width 49 height 22
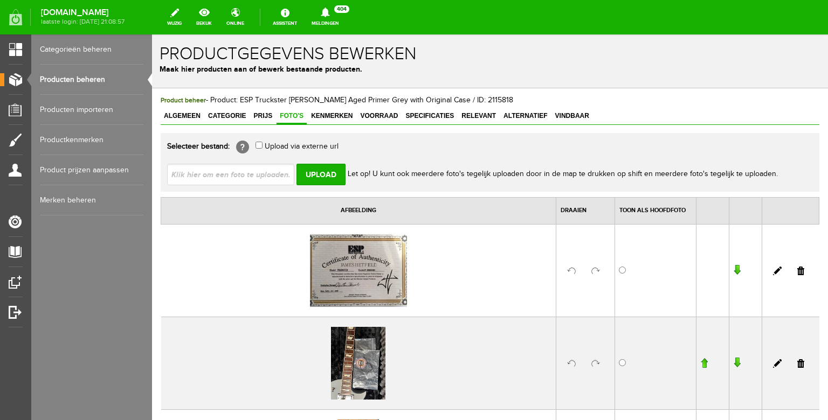
click at [260, 174] on input "file" at bounding box center [235, 174] width 136 height 20
click at [321, 169] on input "Upload" at bounding box center [320, 175] width 49 height 22
click at [258, 143] on div "Selecteer bestand: [?] Upload via externe url" at bounding box center [490, 148] width 646 height 16
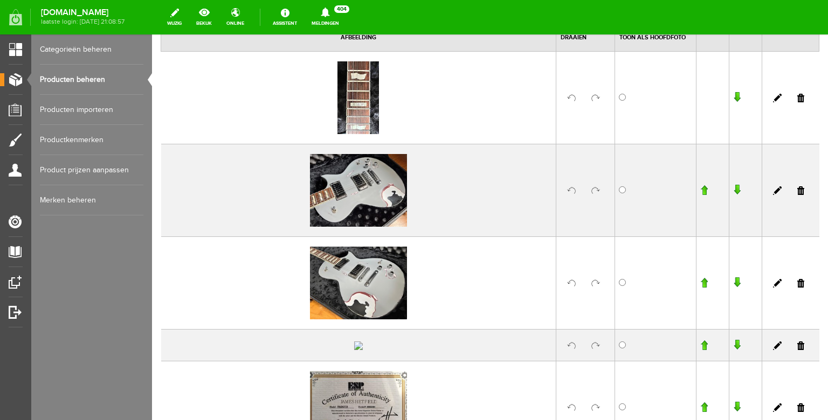
scroll to position [180, 0]
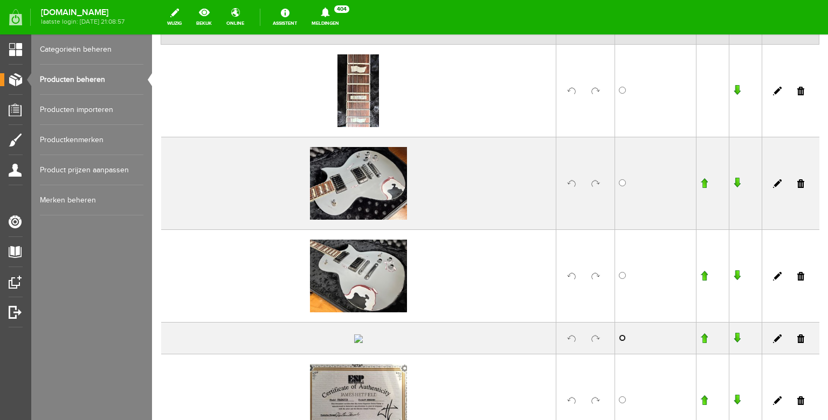
click at [619, 342] on input "radio" at bounding box center [622, 338] width 7 height 7
click at [700, 344] on input "button" at bounding box center [704, 338] width 8 height 11
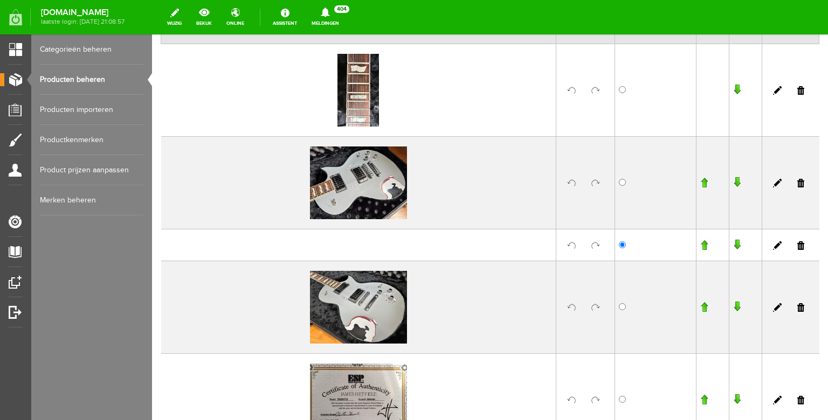
click at [700, 251] on input "button" at bounding box center [704, 245] width 8 height 11
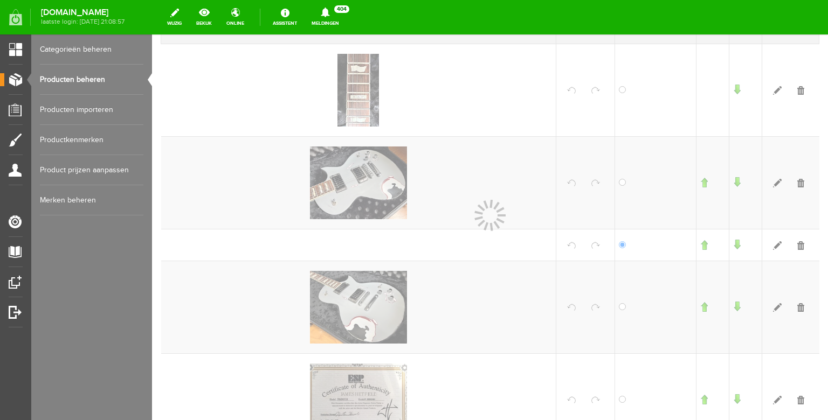
scroll to position [181, 0]
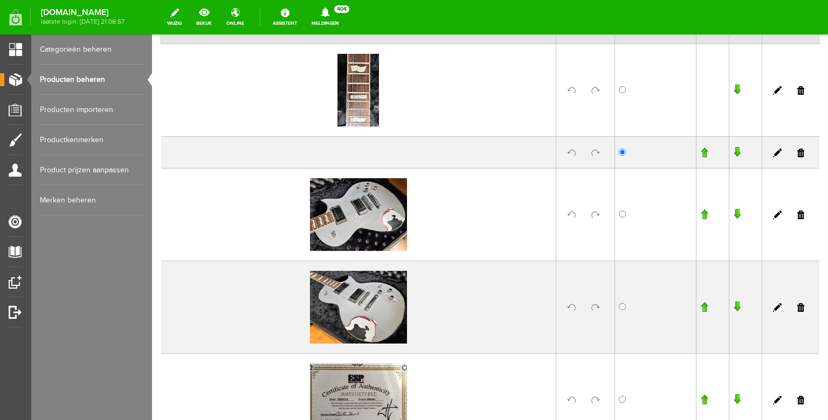
click at [700, 158] on input "button" at bounding box center [704, 152] width 8 height 11
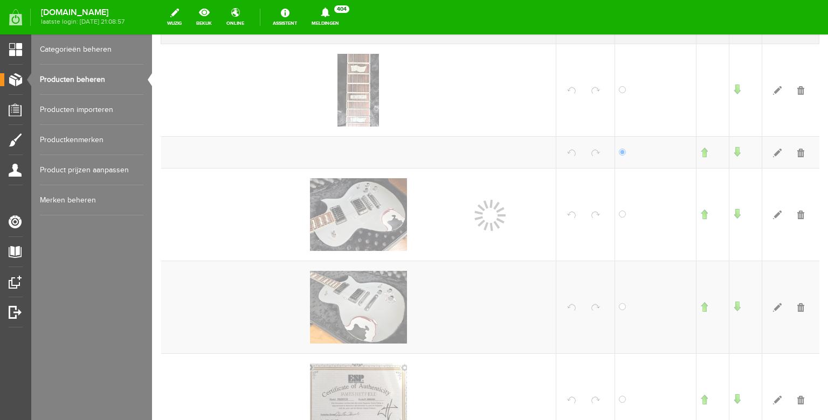
scroll to position [181, 0]
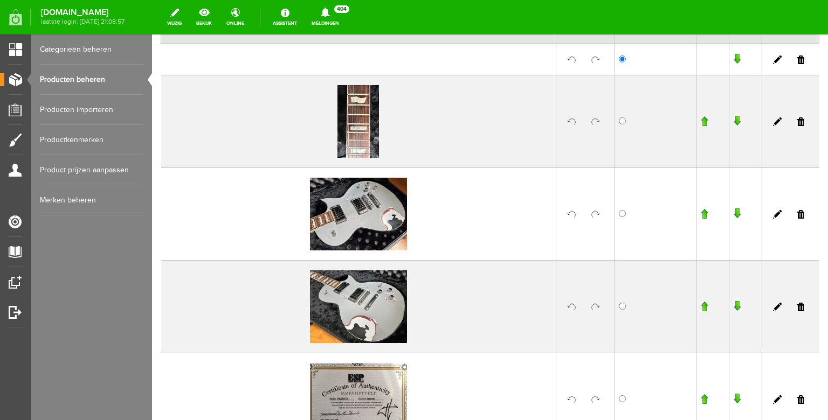
click at [797, 126] on link at bounding box center [800, 121] width 7 height 9
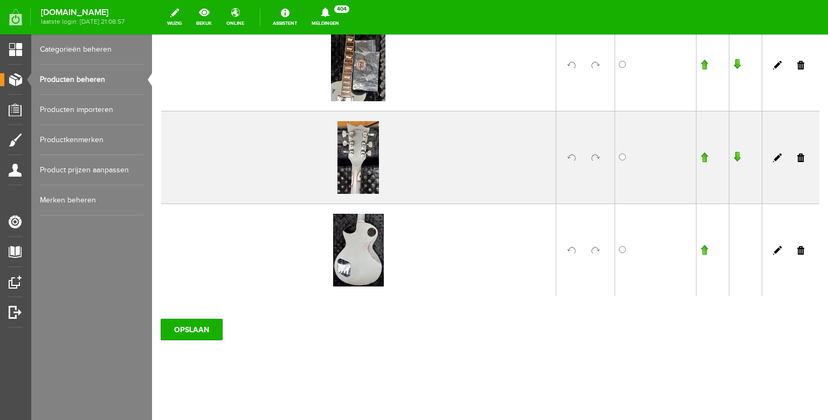
scroll to position [577, 0]
click at [188, 323] on input "OPSLAAN" at bounding box center [192, 330] width 62 height 22
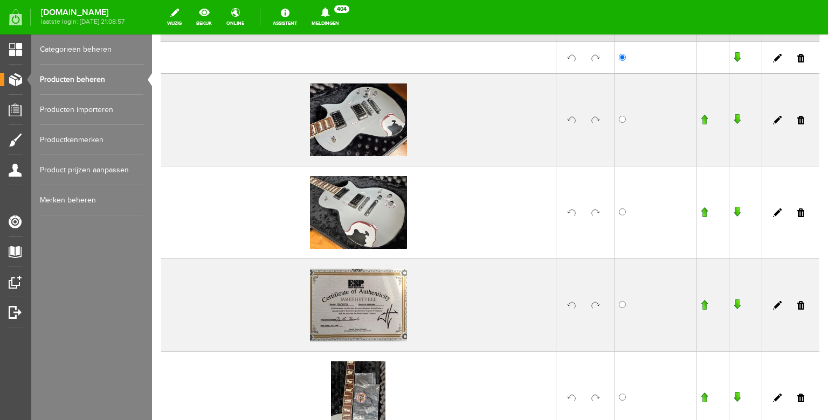
scroll to position [192, 0]
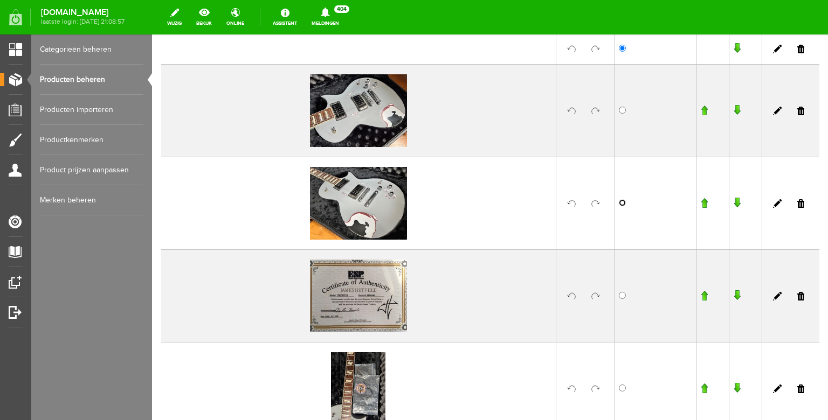
click at [619, 206] on input "radio" at bounding box center [622, 202] width 7 height 7
click at [797, 53] on link at bounding box center [800, 49] width 7 height 9
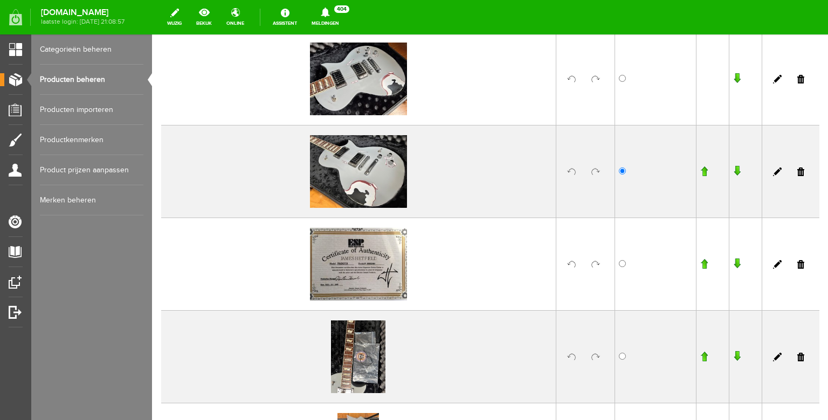
scroll to position [192, 0]
click at [700, 167] on input "button" at bounding box center [704, 170] width 8 height 11
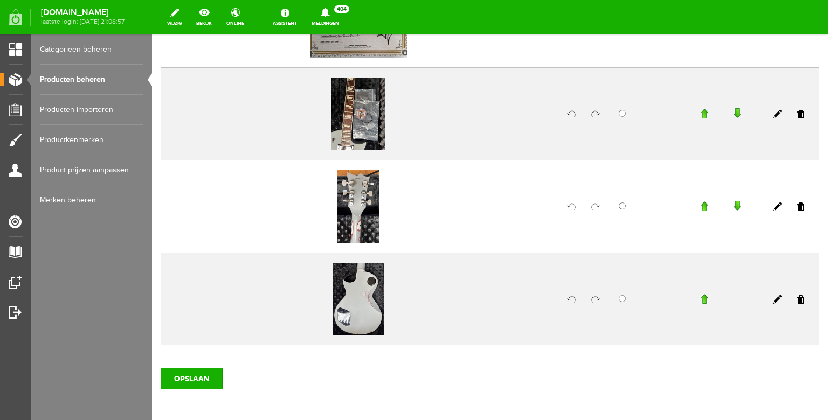
scroll to position [484, 0]
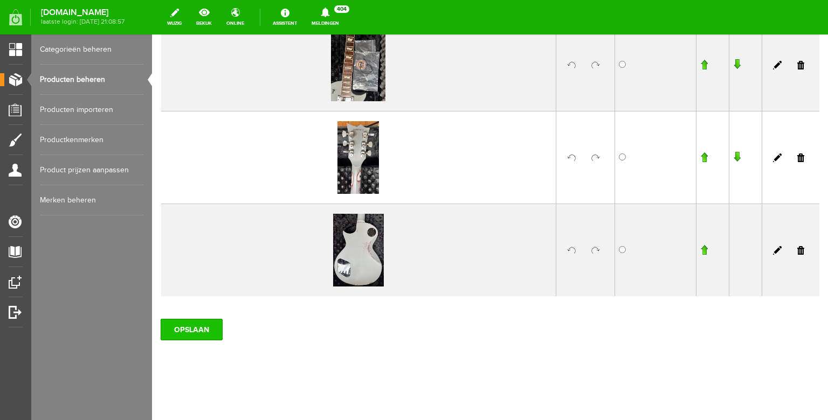
click at [217, 327] on input "OPSLAAN" at bounding box center [192, 330] width 62 height 22
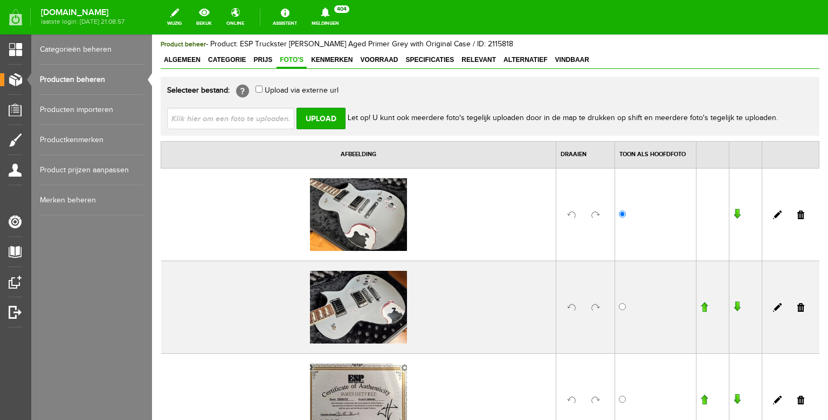
scroll to position [0, 0]
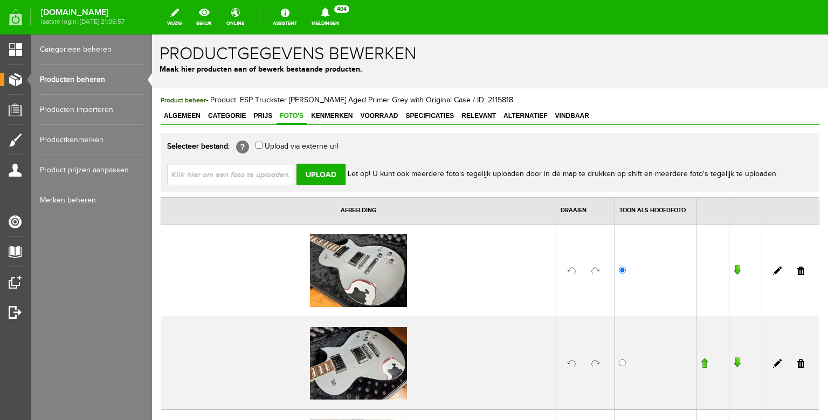
click at [81, 90] on link "Producten beheren" at bounding box center [91, 80] width 103 height 30
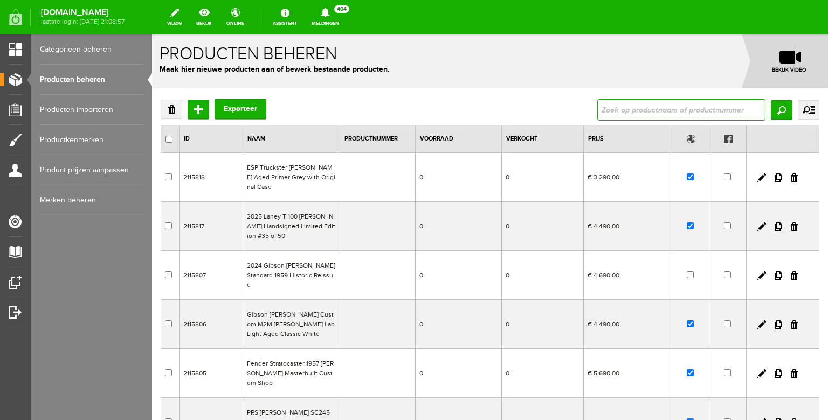
click at [604, 111] on input "text" at bounding box center [681, 110] width 168 height 22
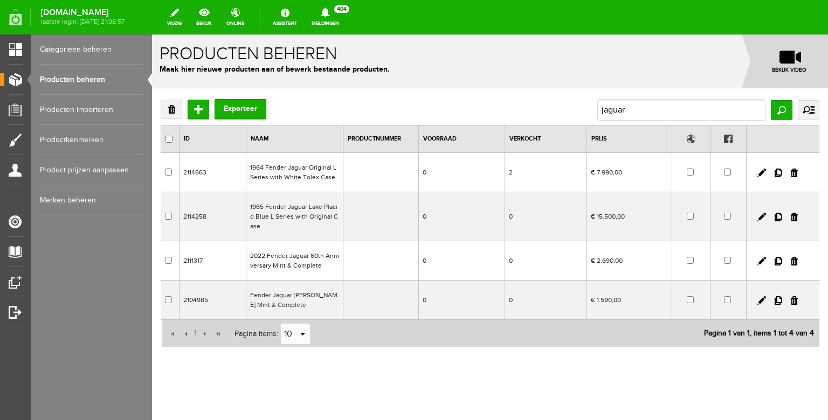
scroll to position [8, 0]
